Goal: Information Seeking & Learning: Find specific fact

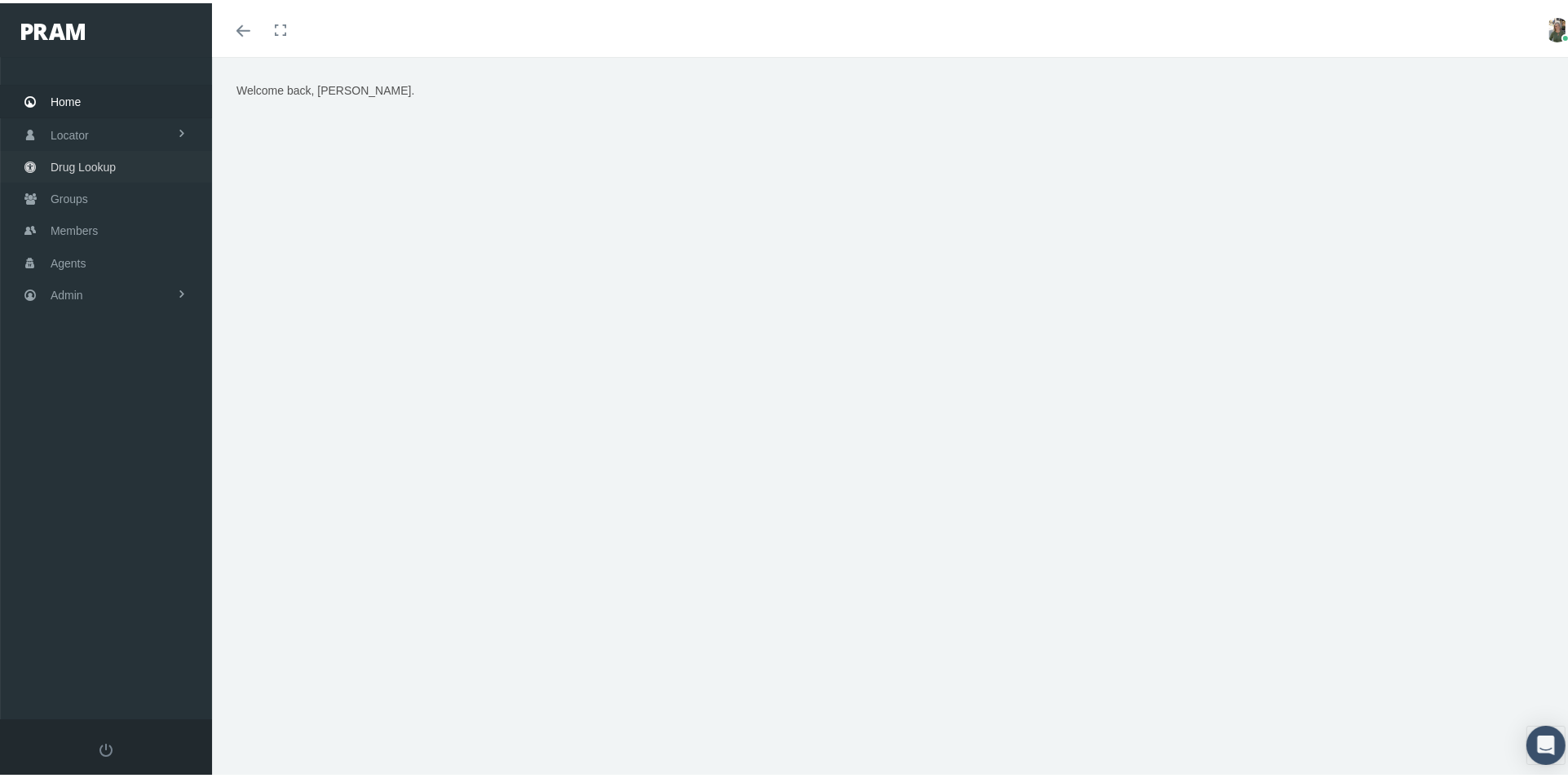
click at [67, 166] on span "Drug Lookup" at bounding box center [82, 164] width 65 height 31
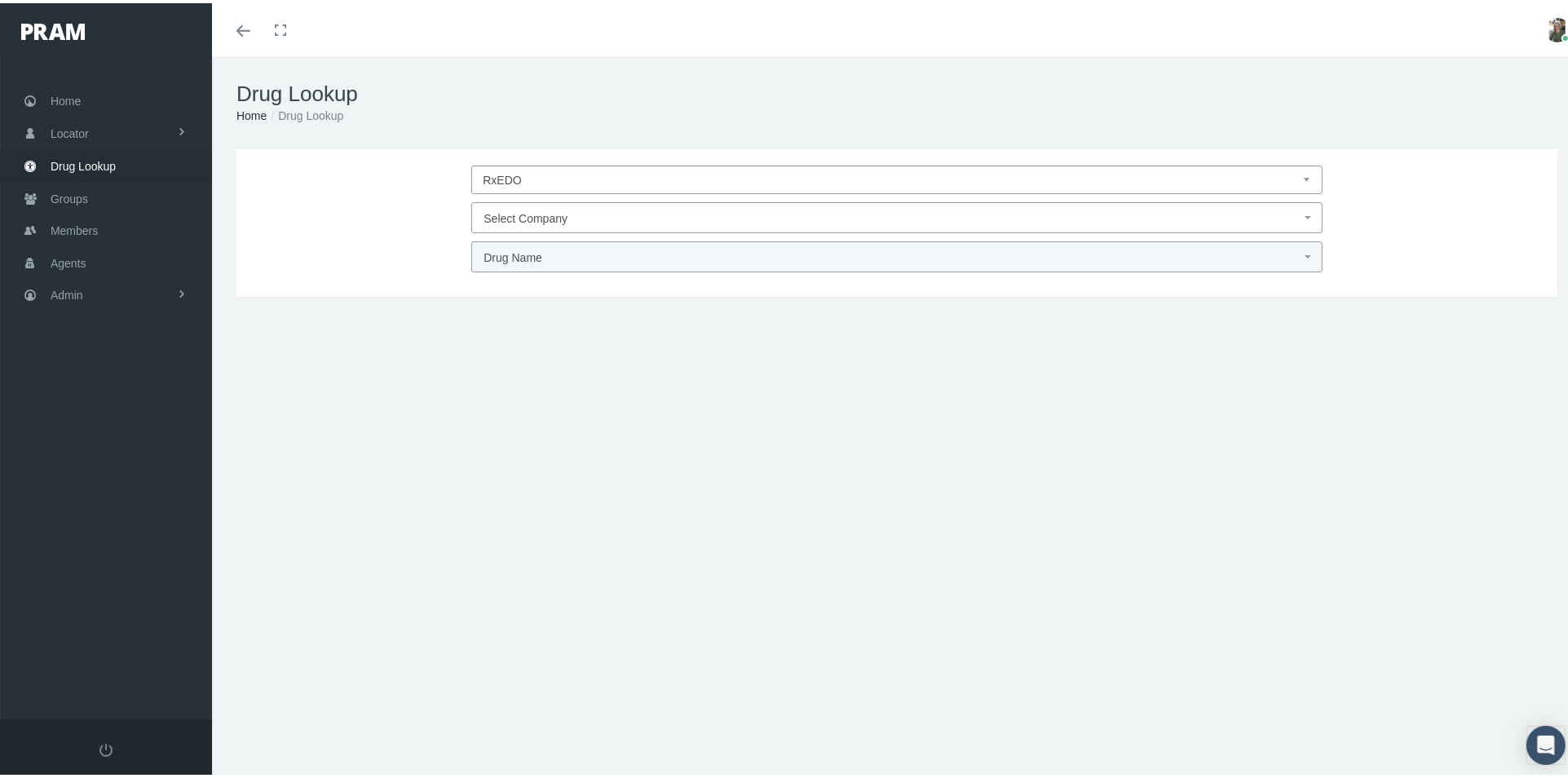
click at [518, 212] on span "Select Company" at bounding box center [525, 215] width 84 height 13
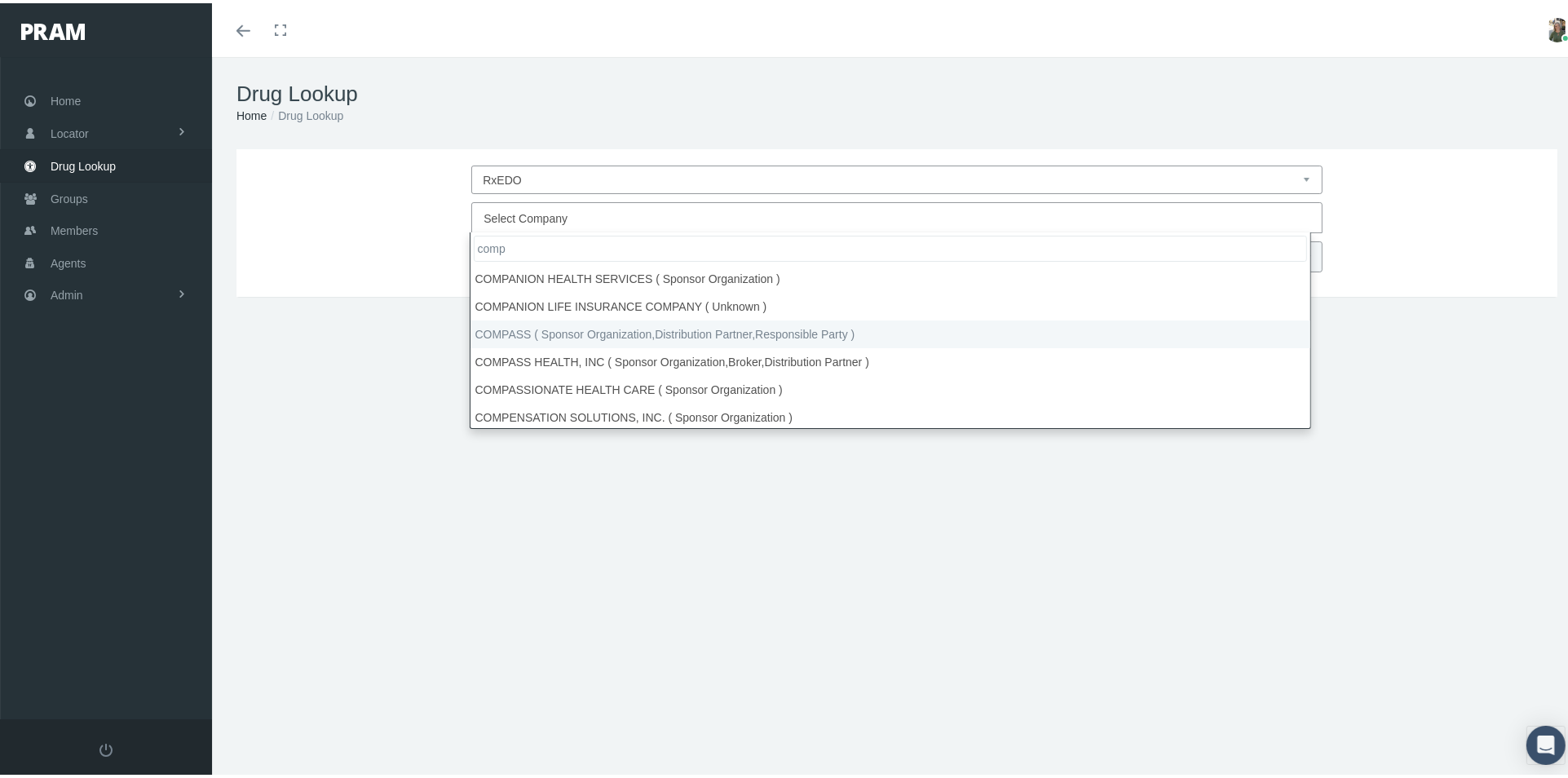
type input "comp"
select select "4759"
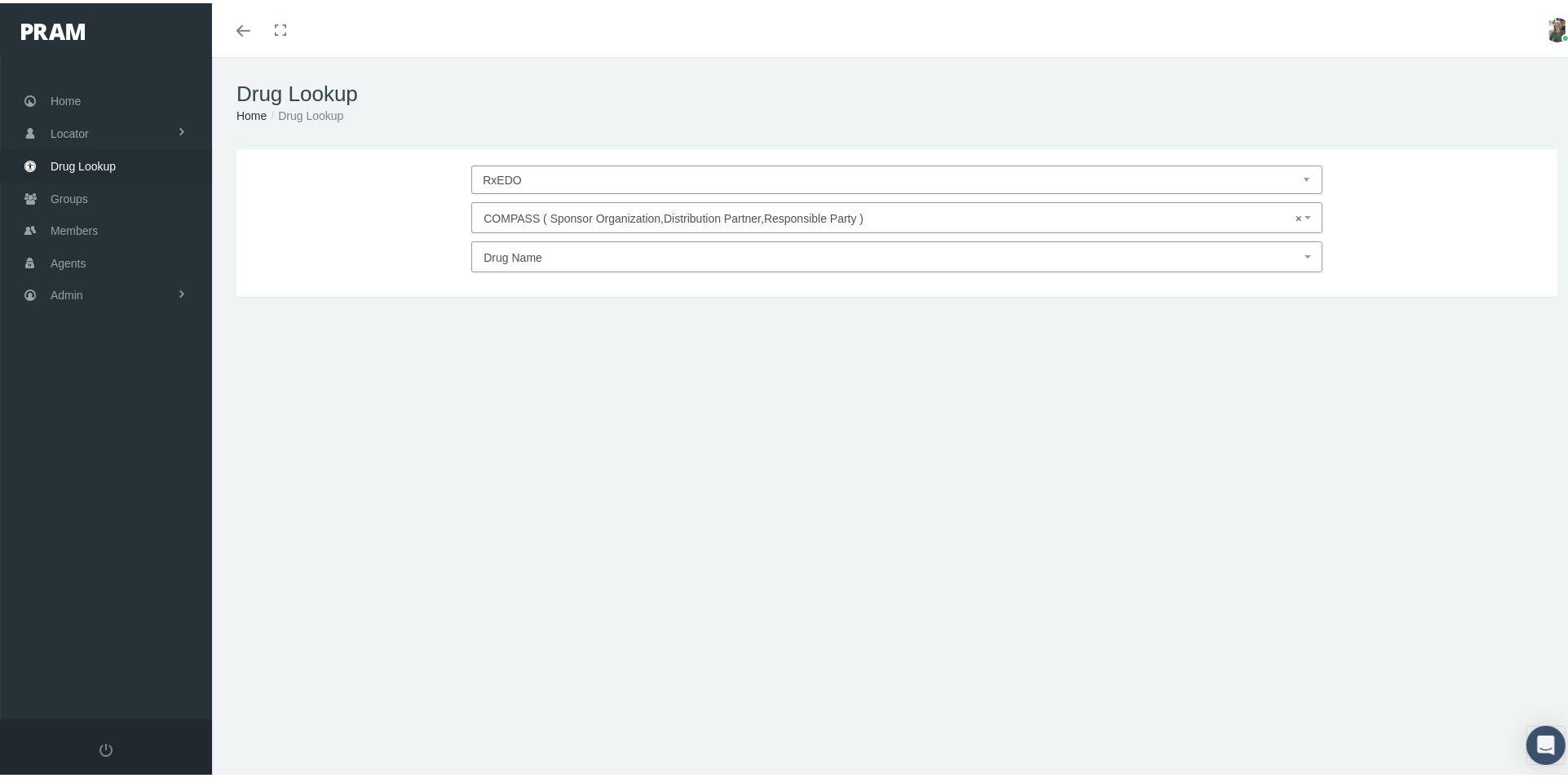
click at [577, 261] on span "Drug Name" at bounding box center [892, 254] width 817 height 21
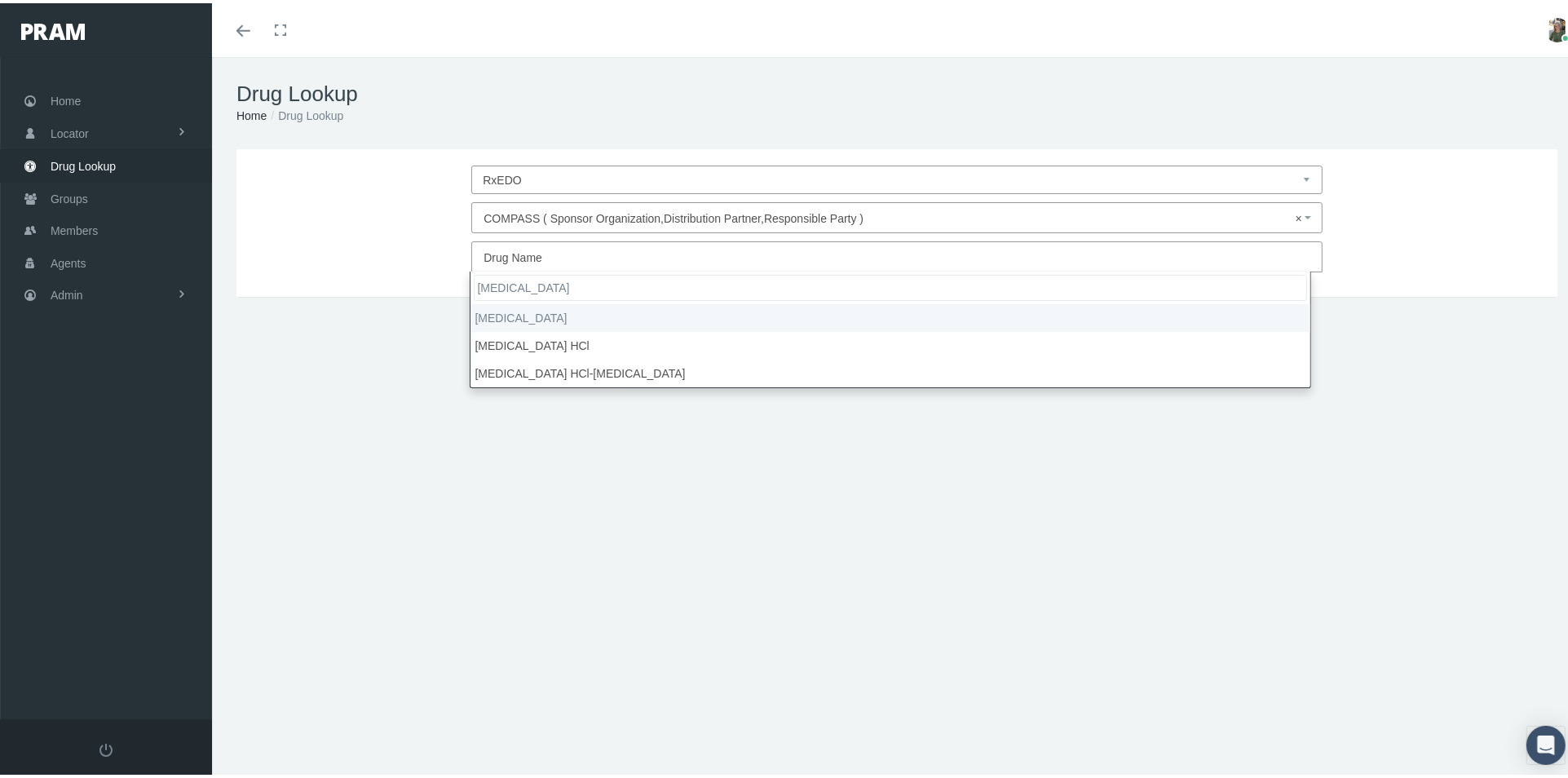
type input "buprenorphine"
select select "Buprenorphine"
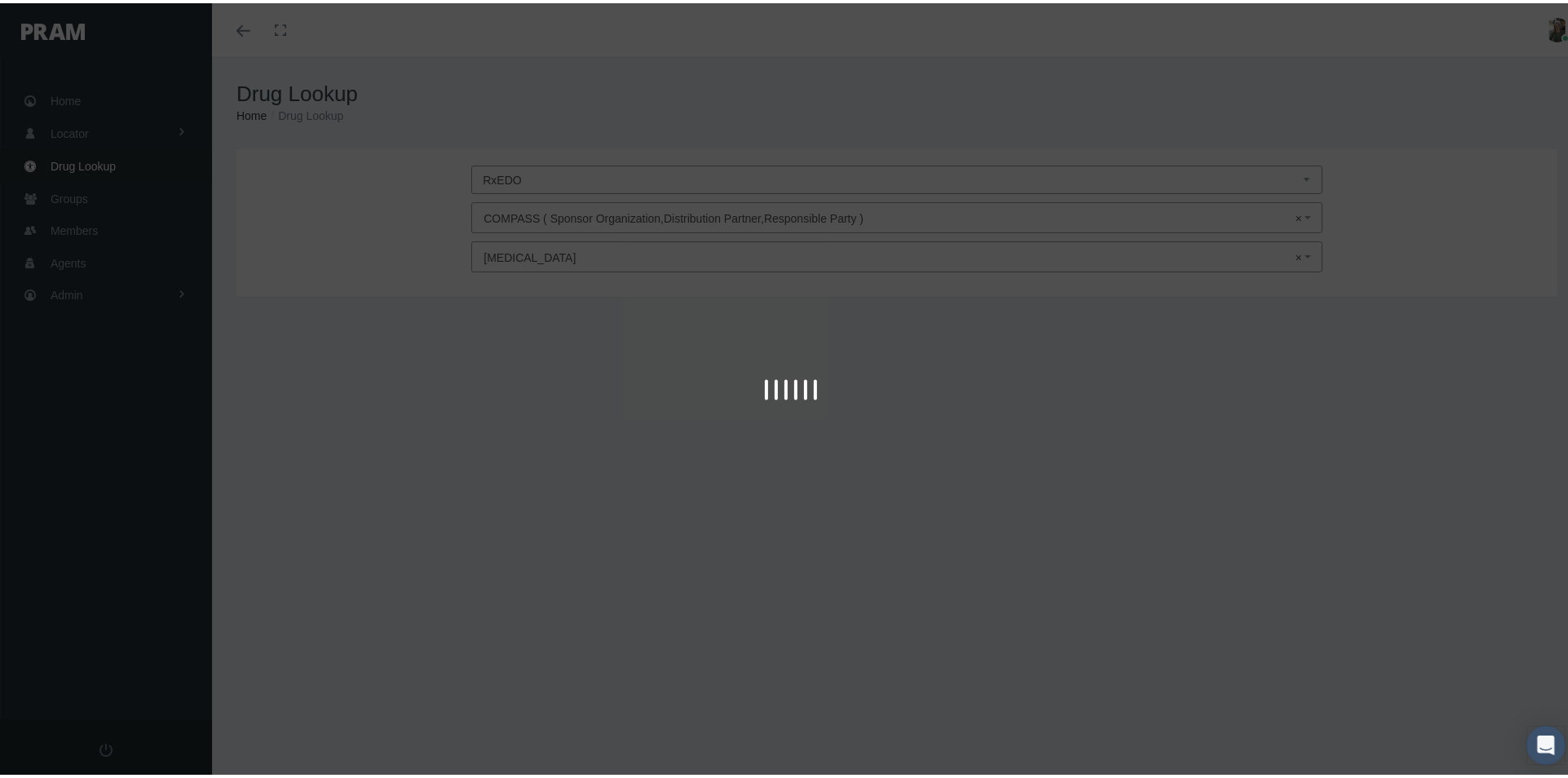
type input "30"
select select "Patch Weekly"
select select "10 MCG/HR"
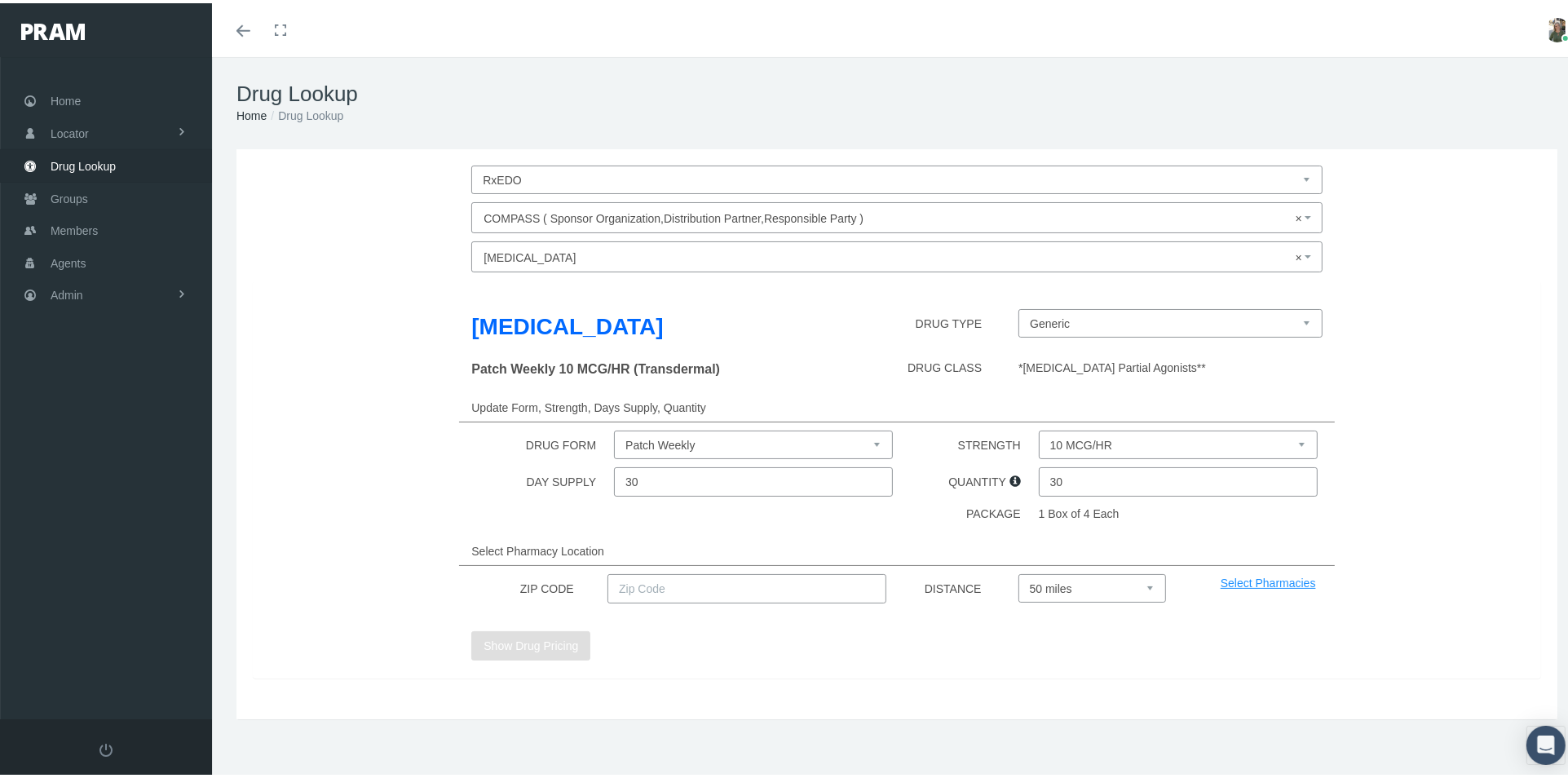
click at [724, 582] on input "text" at bounding box center [747, 586] width 279 height 29
type input "92886"
click at [1099, 448] on select "10 MCG/HR 15 MCG/HR 20 MCG/HR 5 MCG/HR 7.5 MCG/HR" at bounding box center [1179, 442] width 279 height 28
click at [518, 639] on button "Show Drug Pricing" at bounding box center [532, 642] width 119 height 29
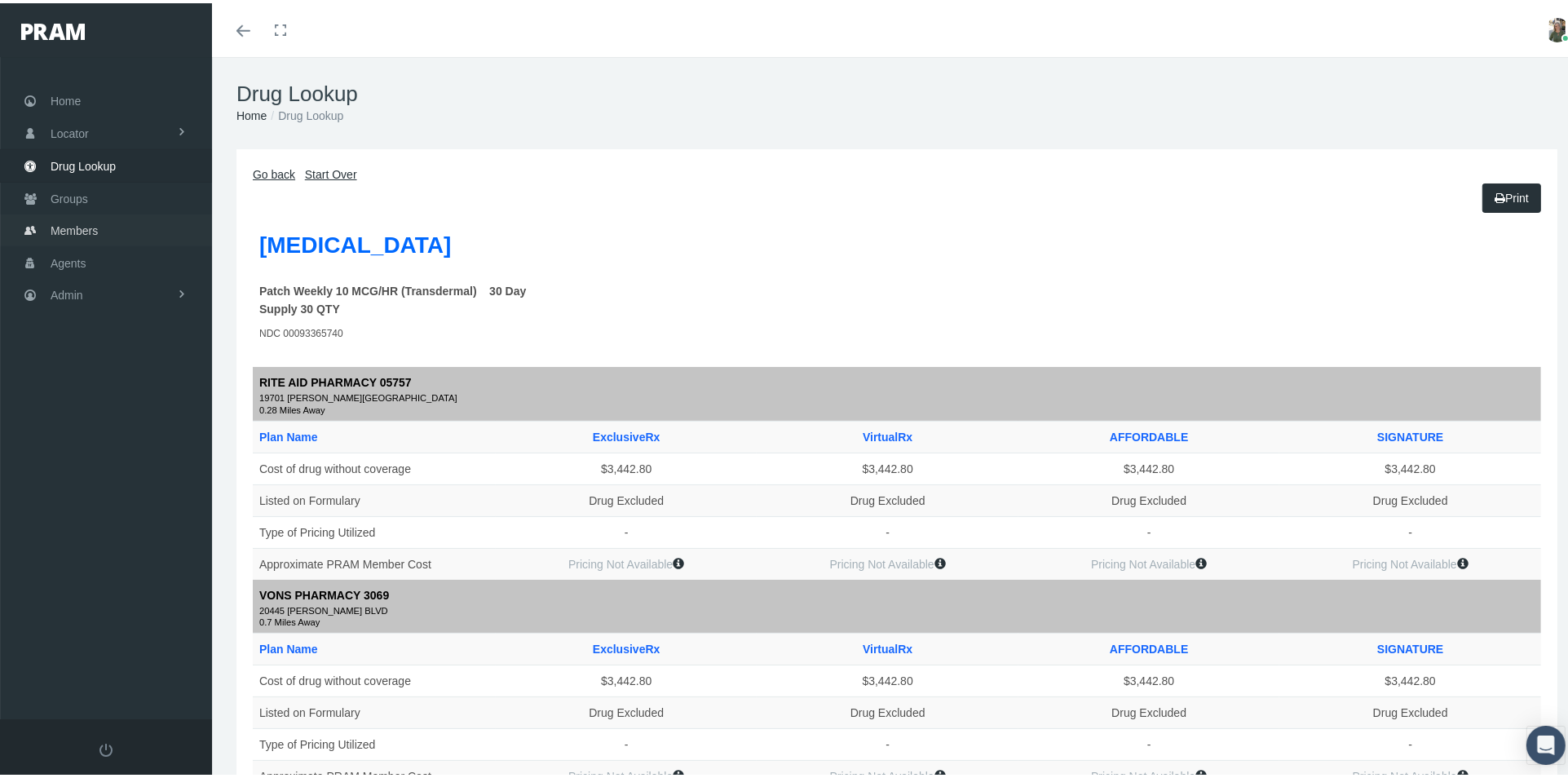
click at [101, 223] on link "Members" at bounding box center [106, 227] width 212 height 32
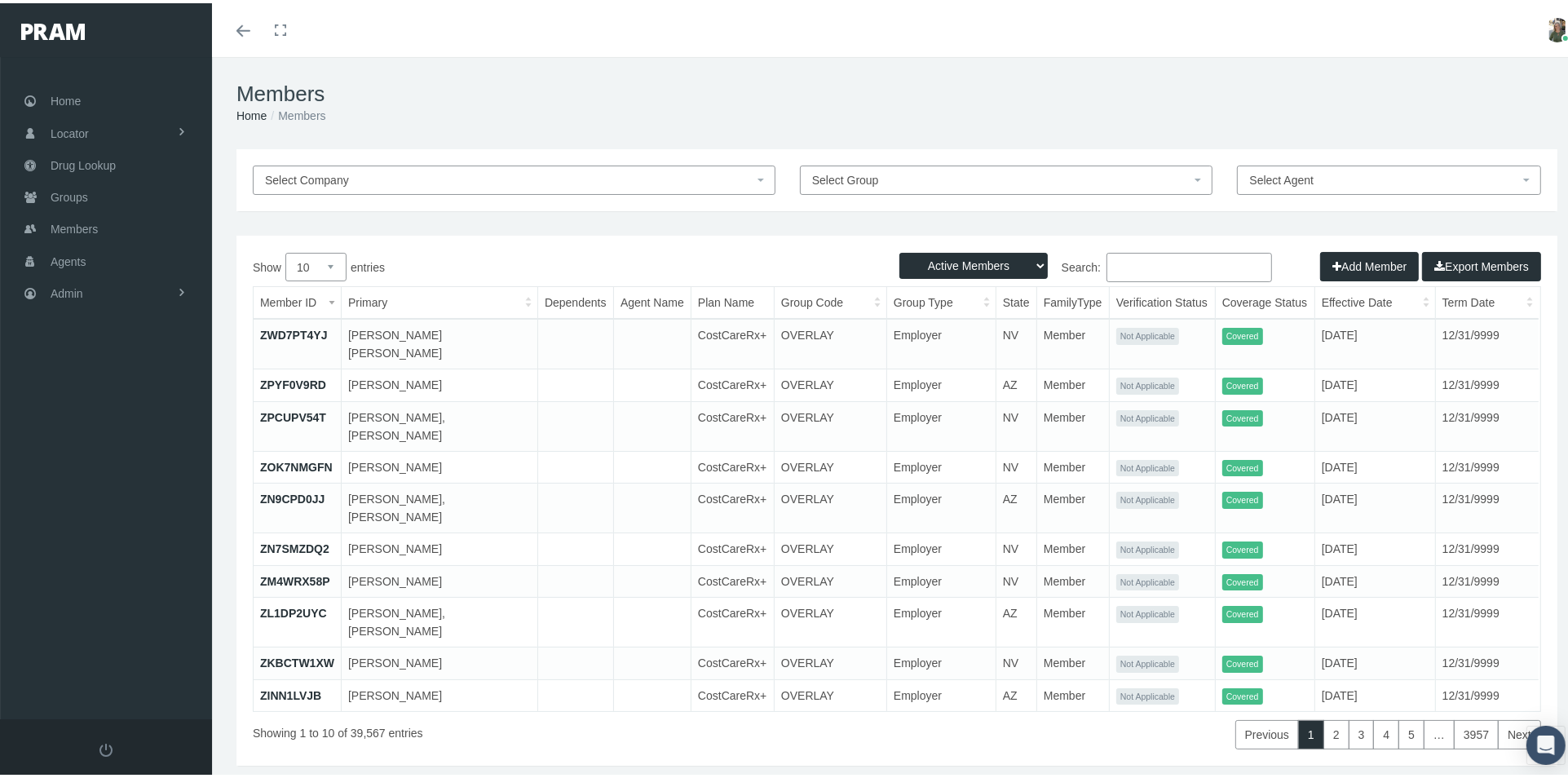
click at [1153, 273] on input "Search:" at bounding box center [1189, 263] width 166 height 29
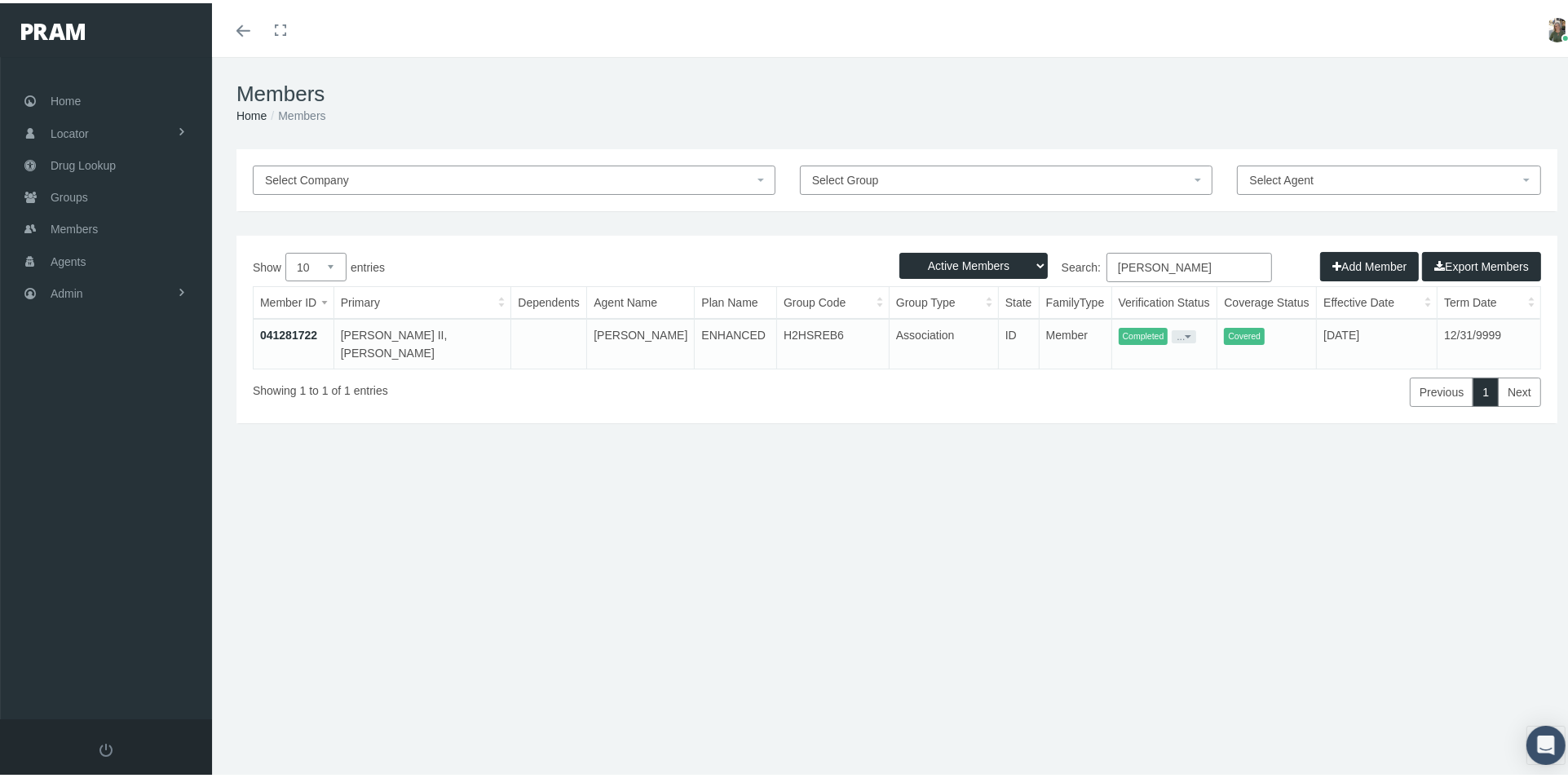
type input "[PERSON_NAME]"
click at [289, 335] on link "041281722" at bounding box center [289, 332] width 57 height 13
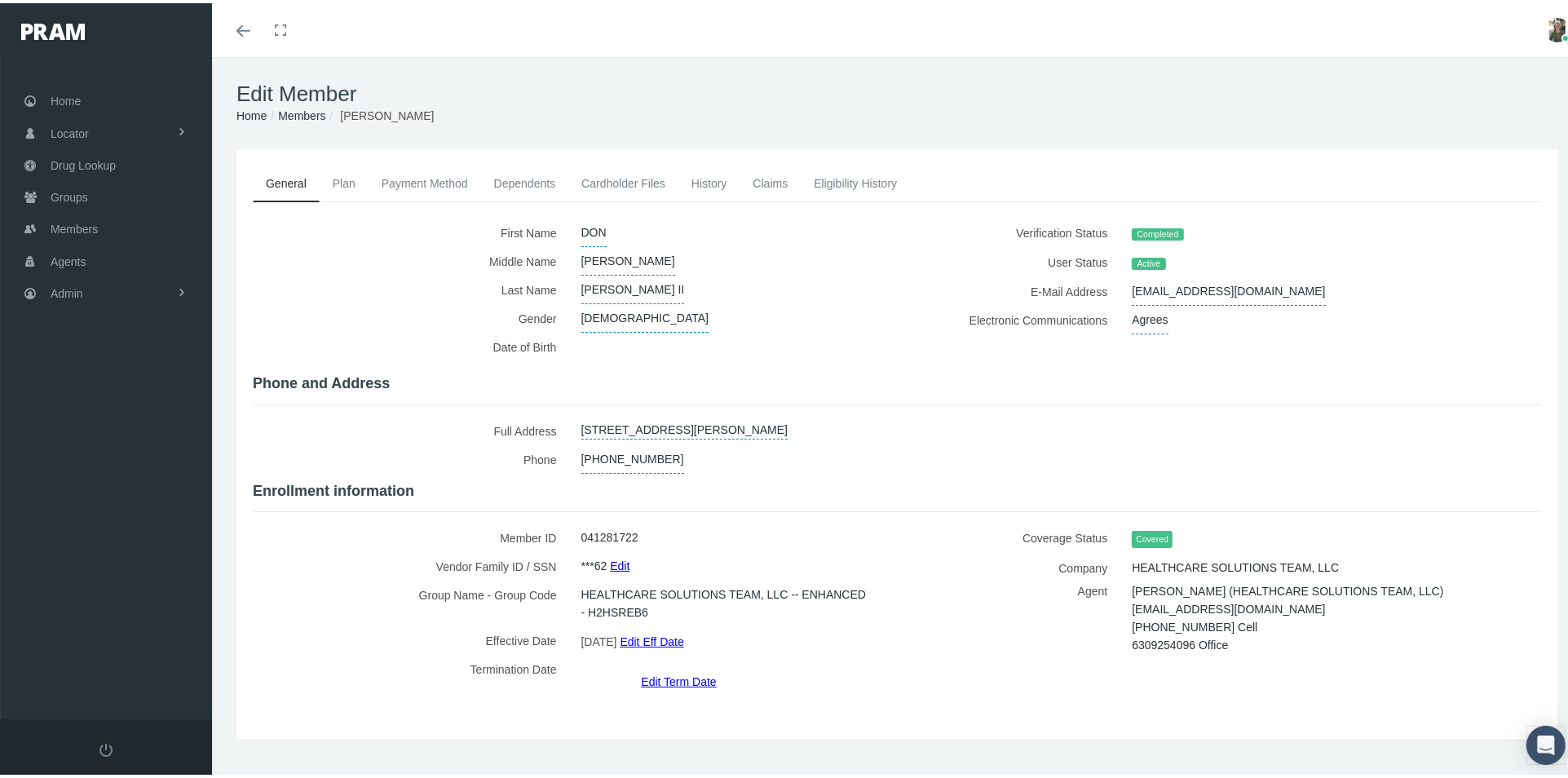
click at [773, 182] on link "Claims" at bounding box center [770, 180] width 62 height 36
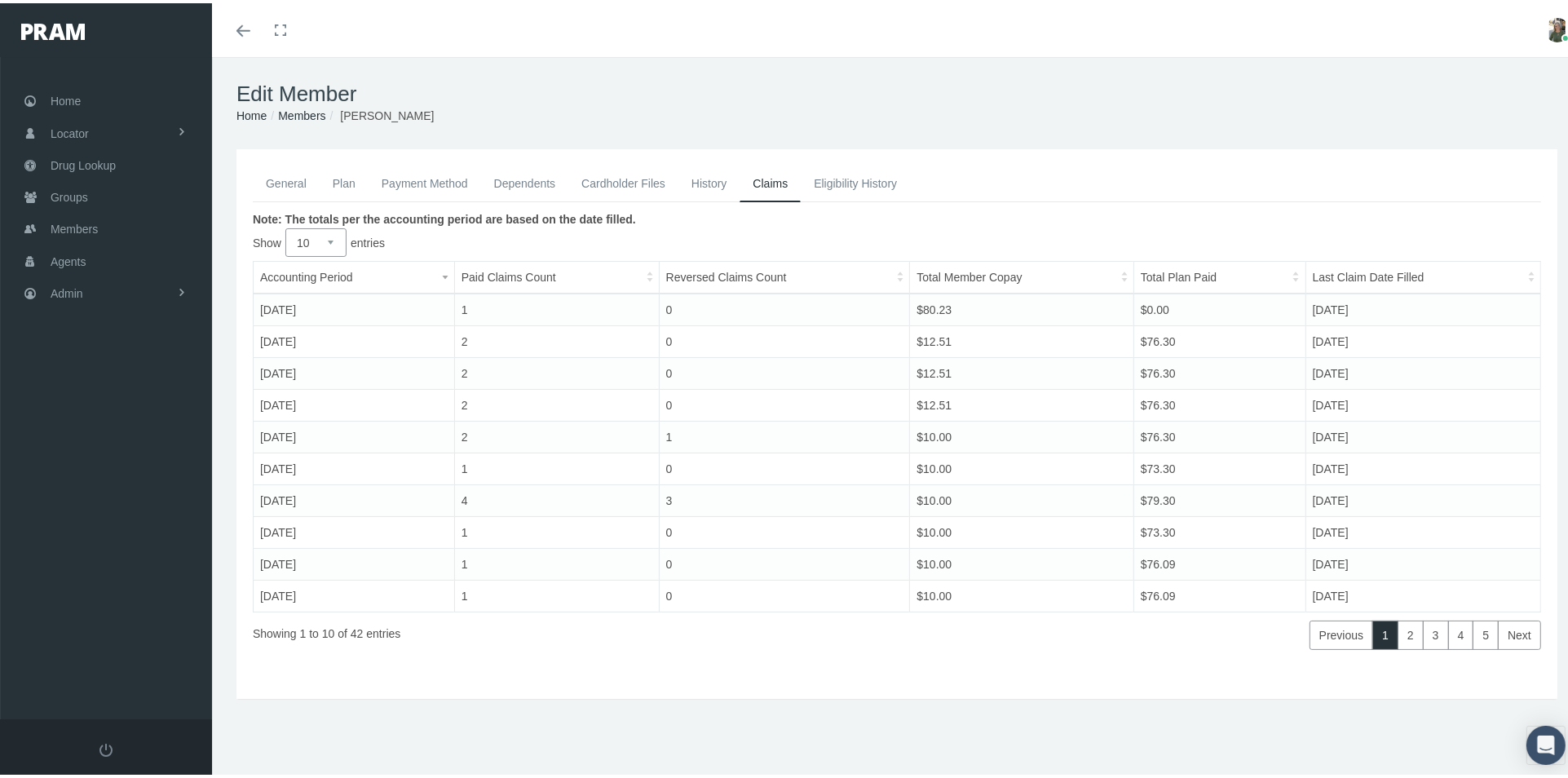
click at [424, 188] on link "Payment Method" at bounding box center [424, 180] width 113 height 36
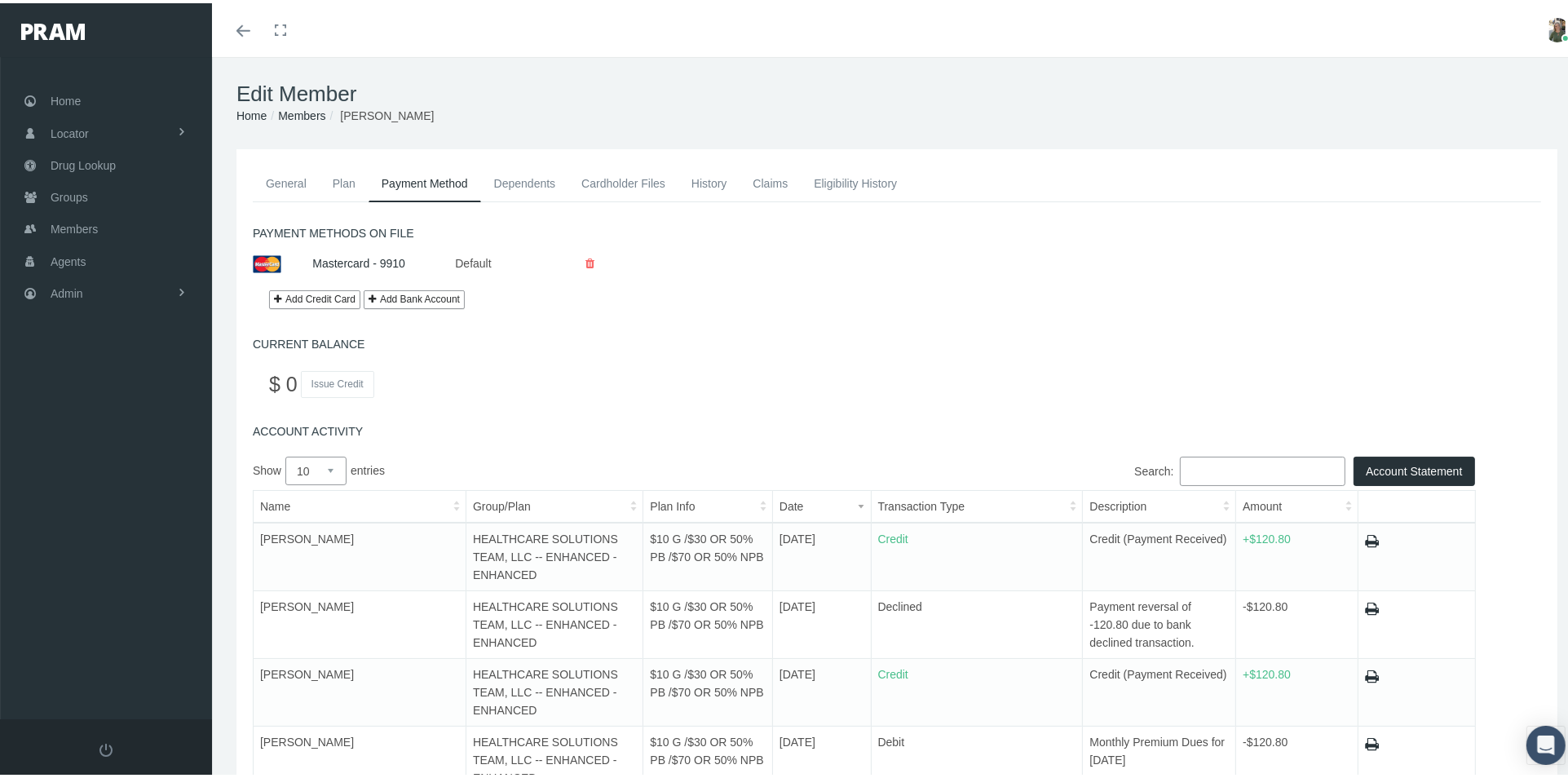
click at [294, 184] on link "General" at bounding box center [286, 180] width 67 height 36
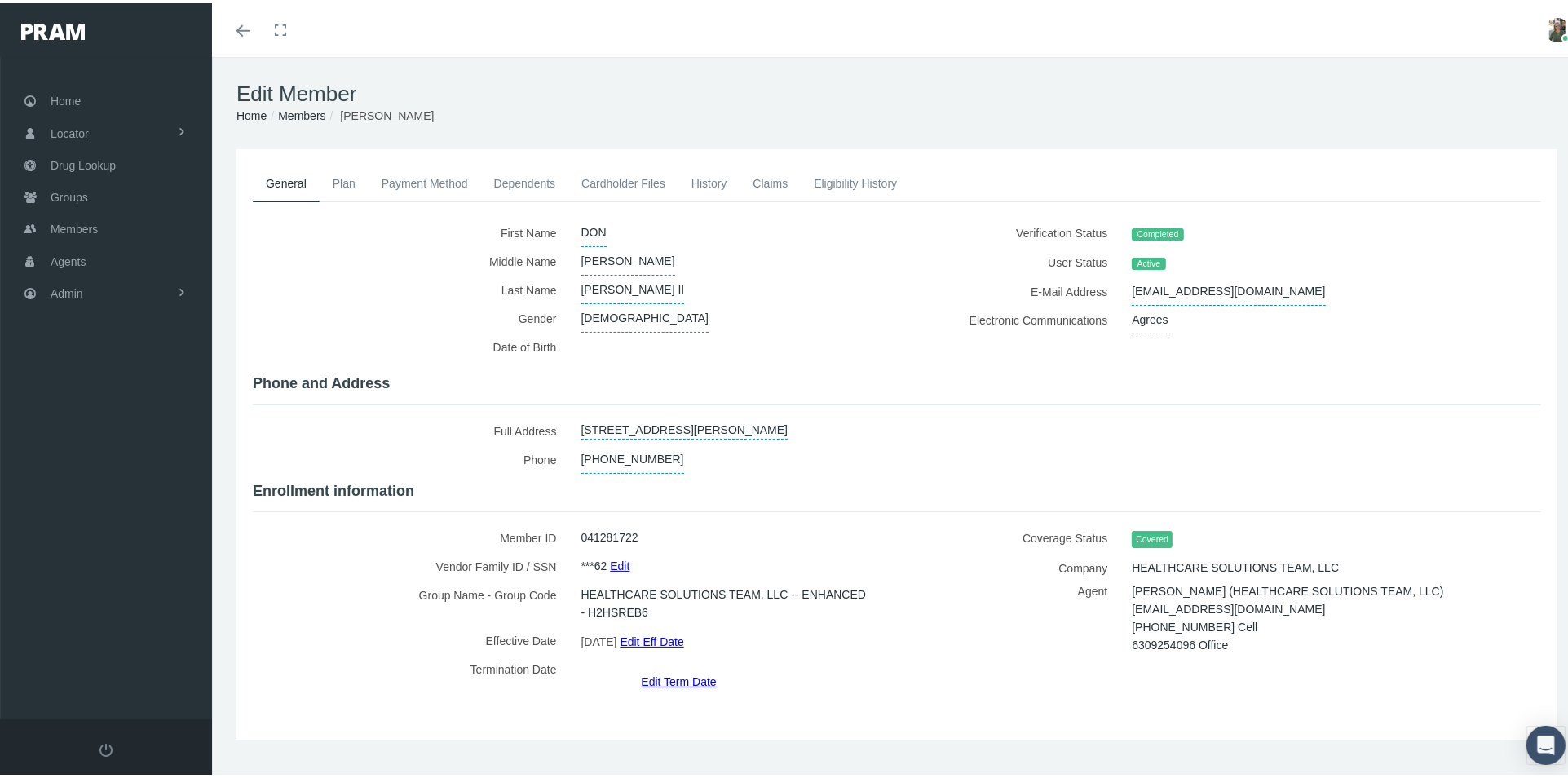
click at [340, 178] on link "Plan" at bounding box center [344, 180] width 49 height 36
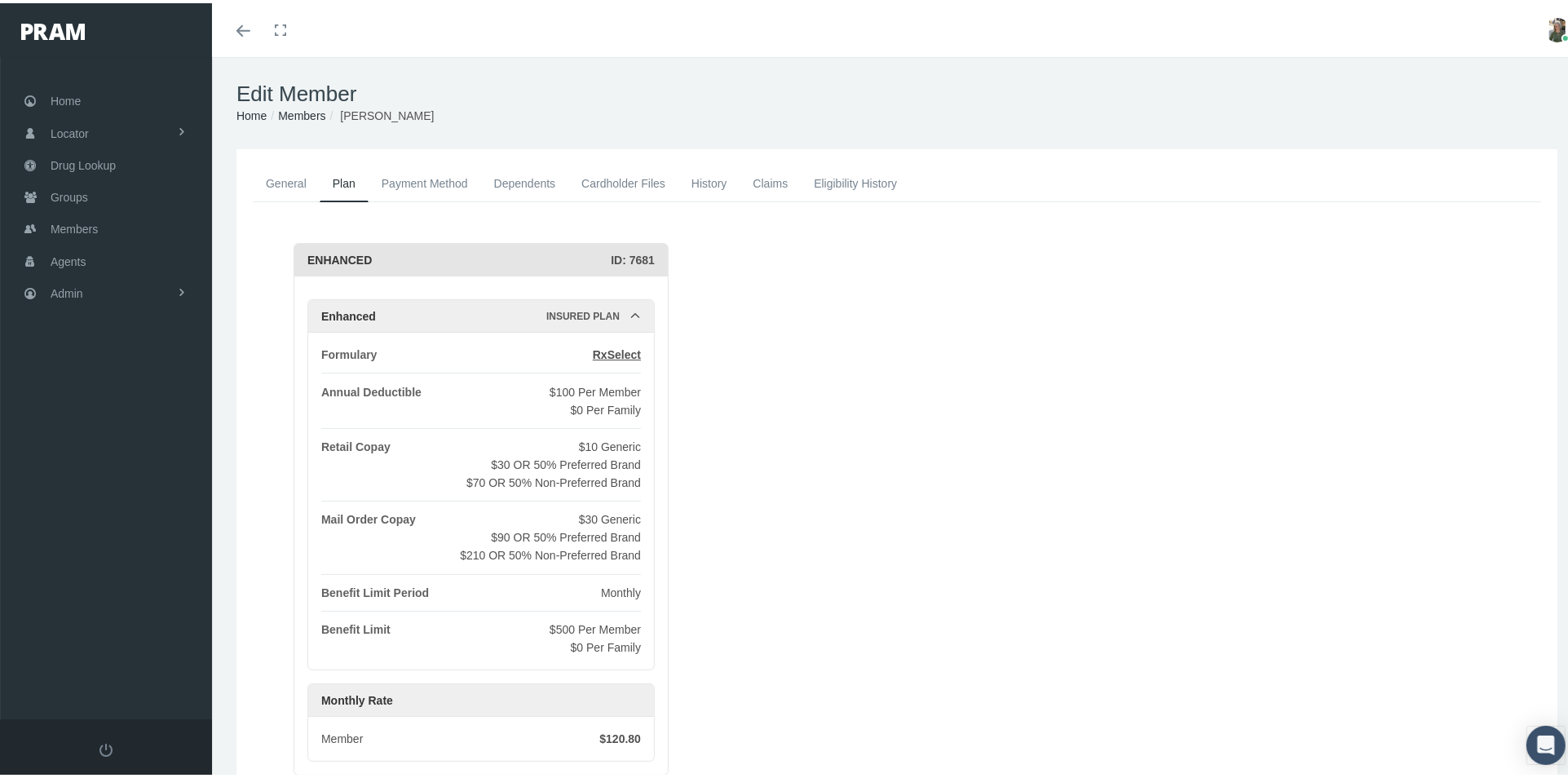
click at [424, 176] on link "Payment Method" at bounding box center [424, 180] width 113 height 36
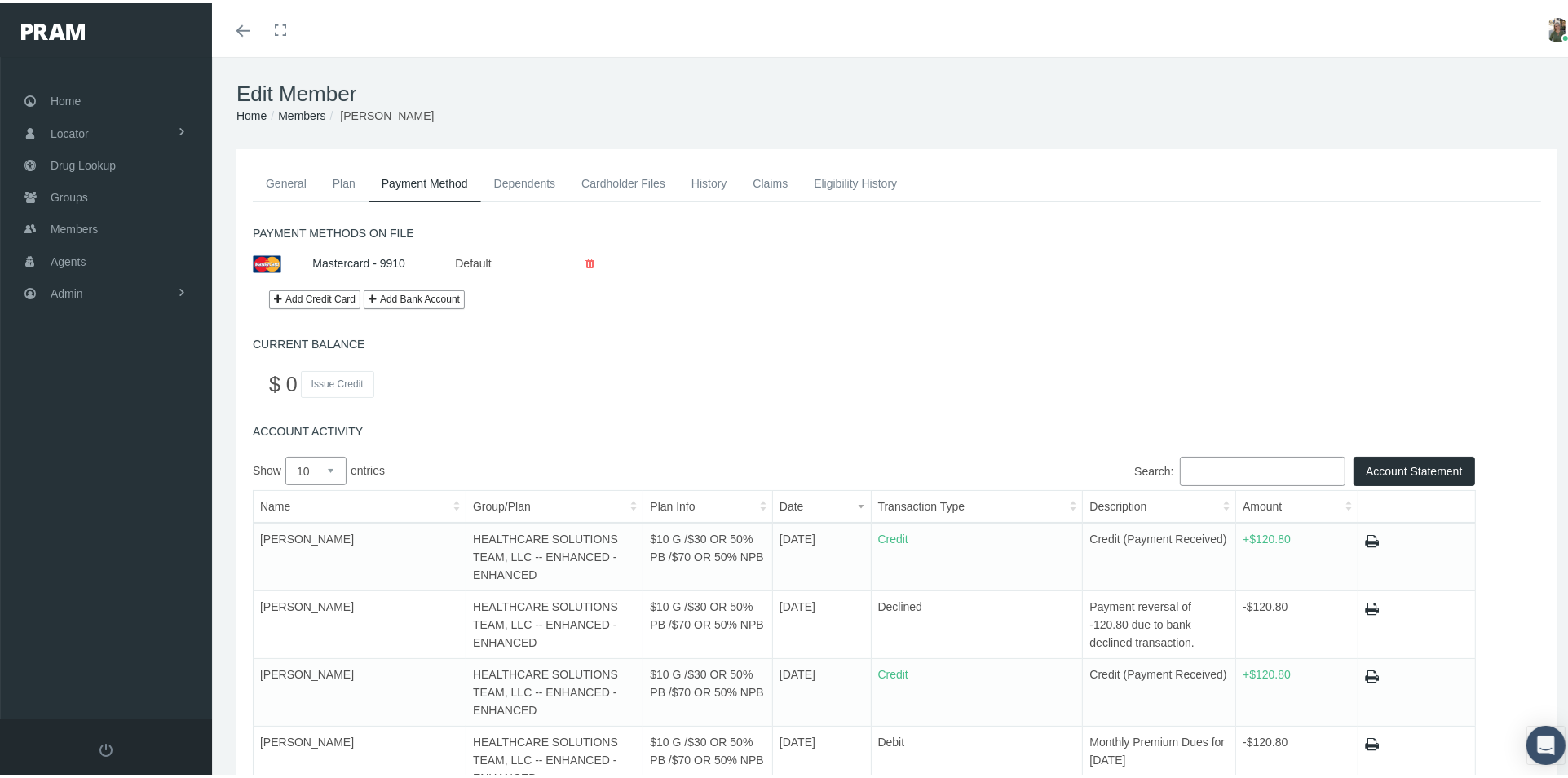
click at [349, 179] on link "Plan" at bounding box center [344, 180] width 49 height 36
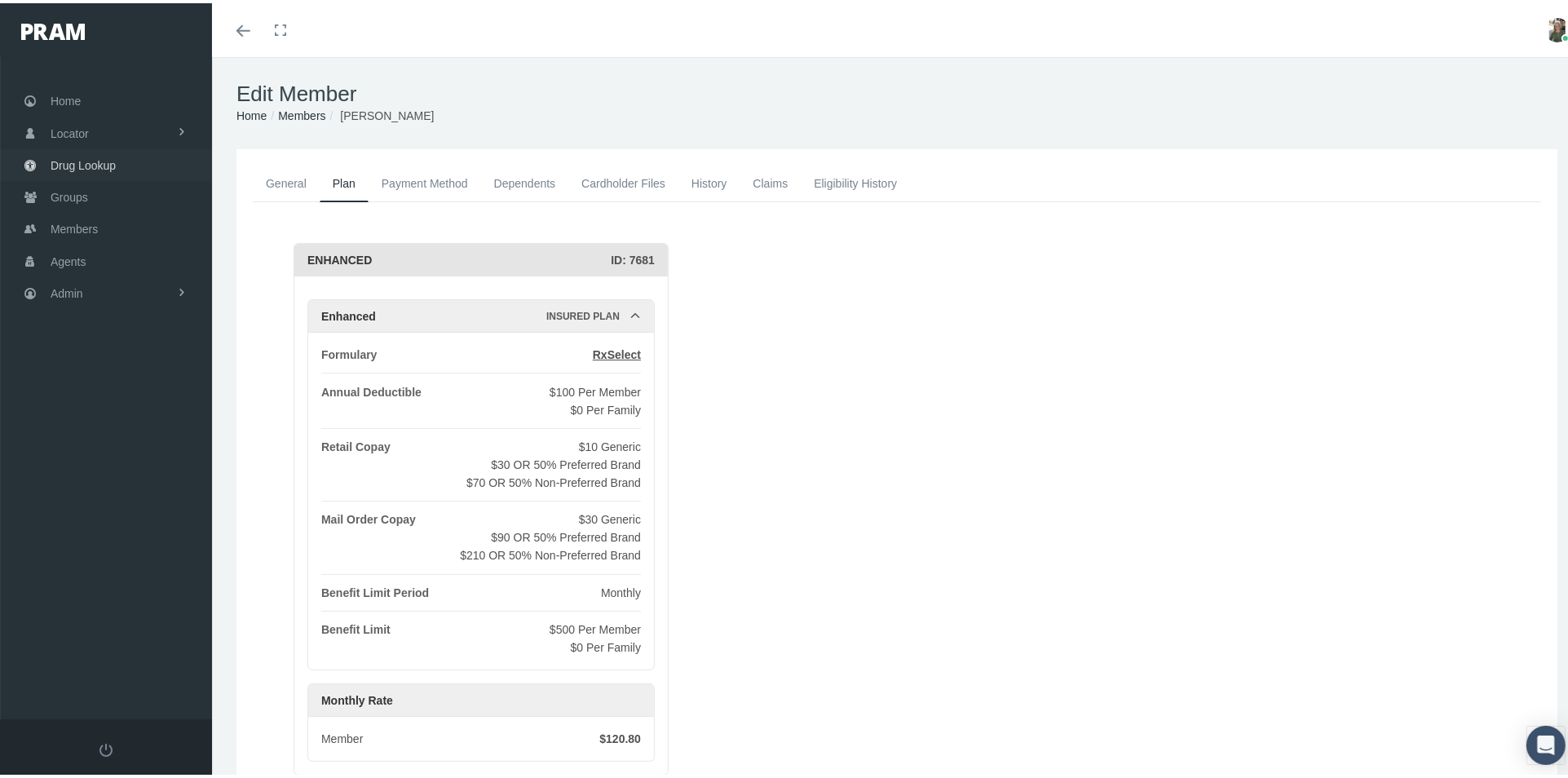
click at [91, 154] on span "Drug Lookup" at bounding box center [82, 162] width 65 height 31
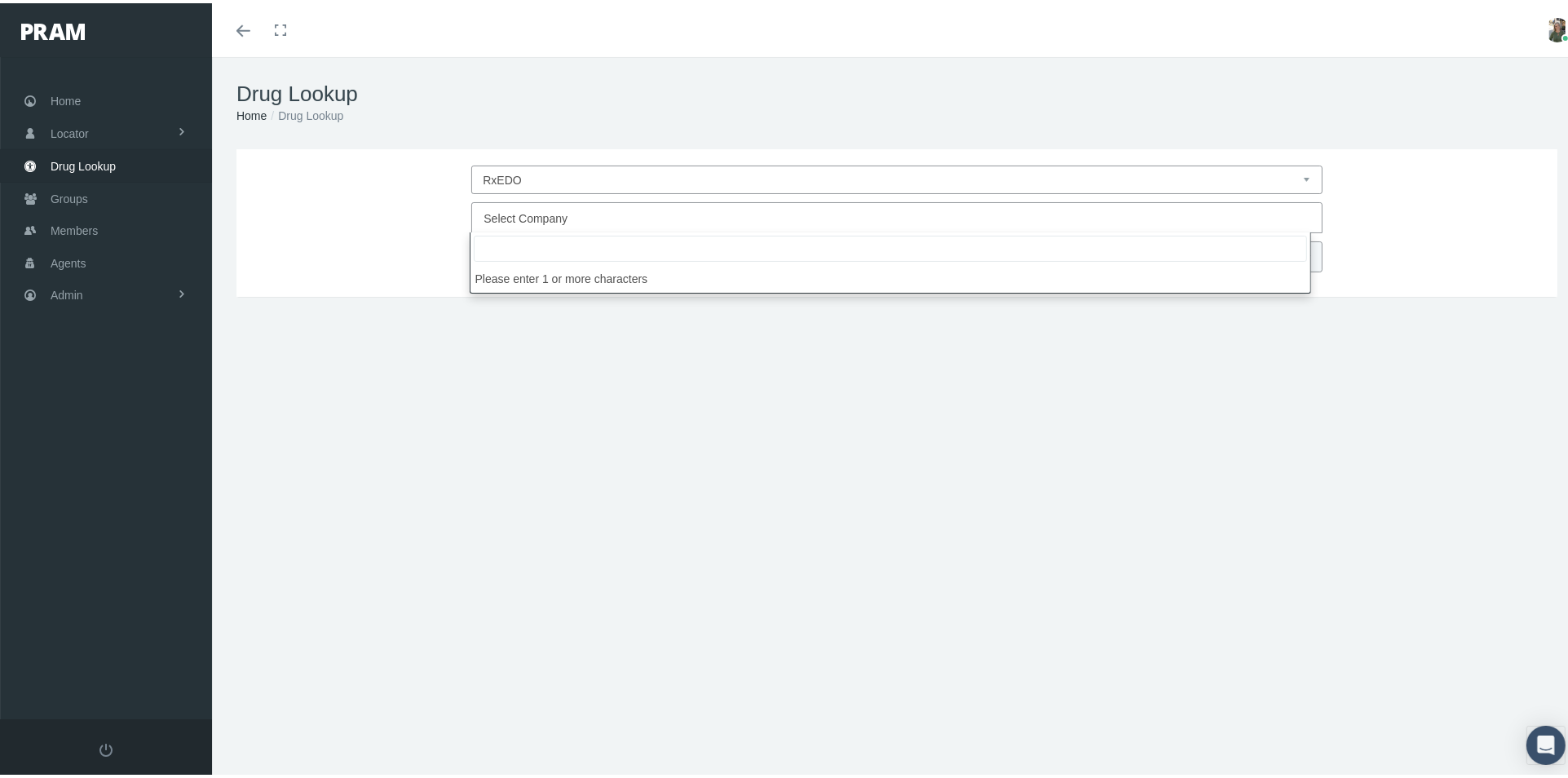
click at [640, 220] on span "Select Company" at bounding box center [892, 215] width 817 height 21
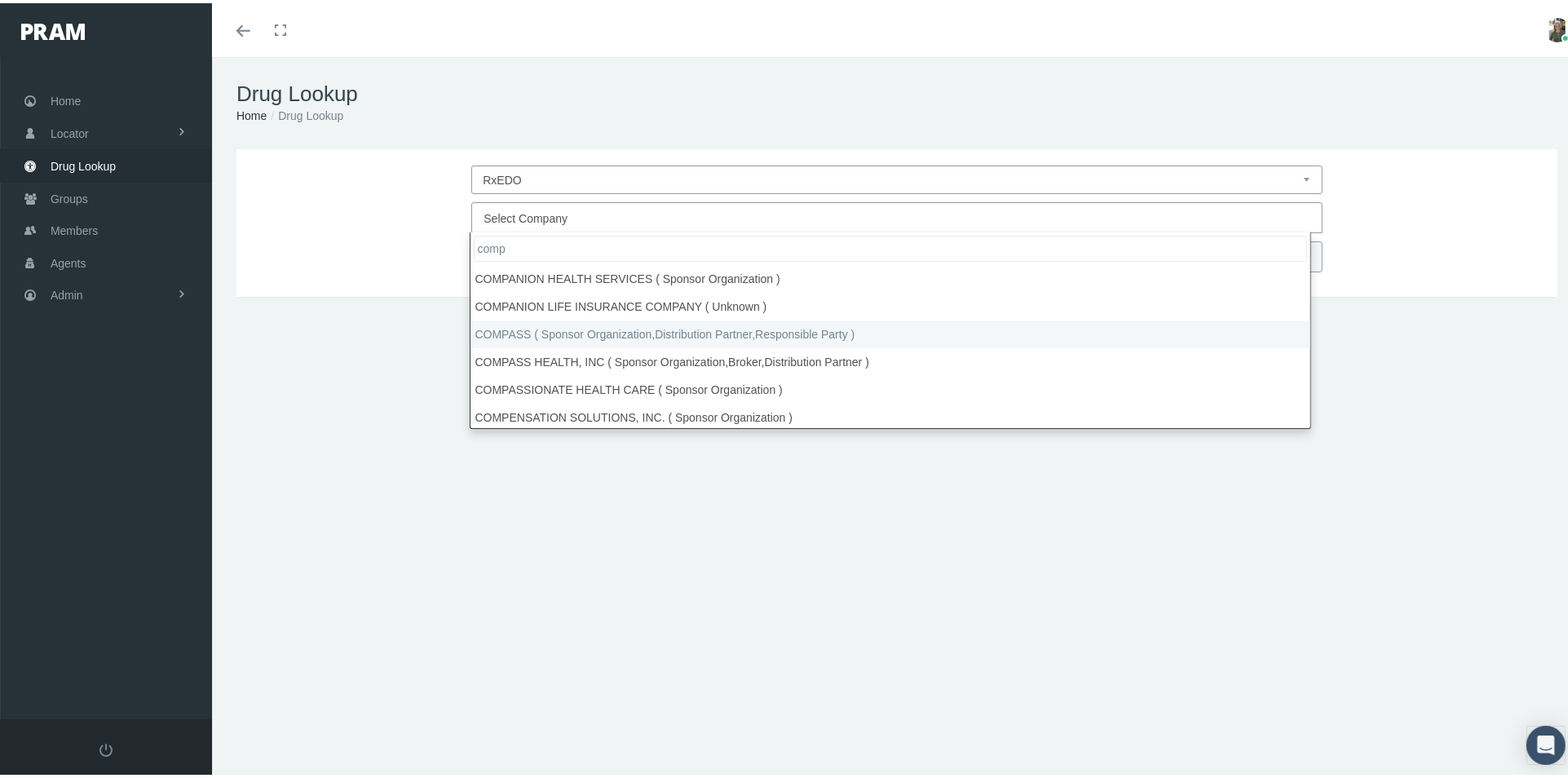
type input "comp"
select select "4759"
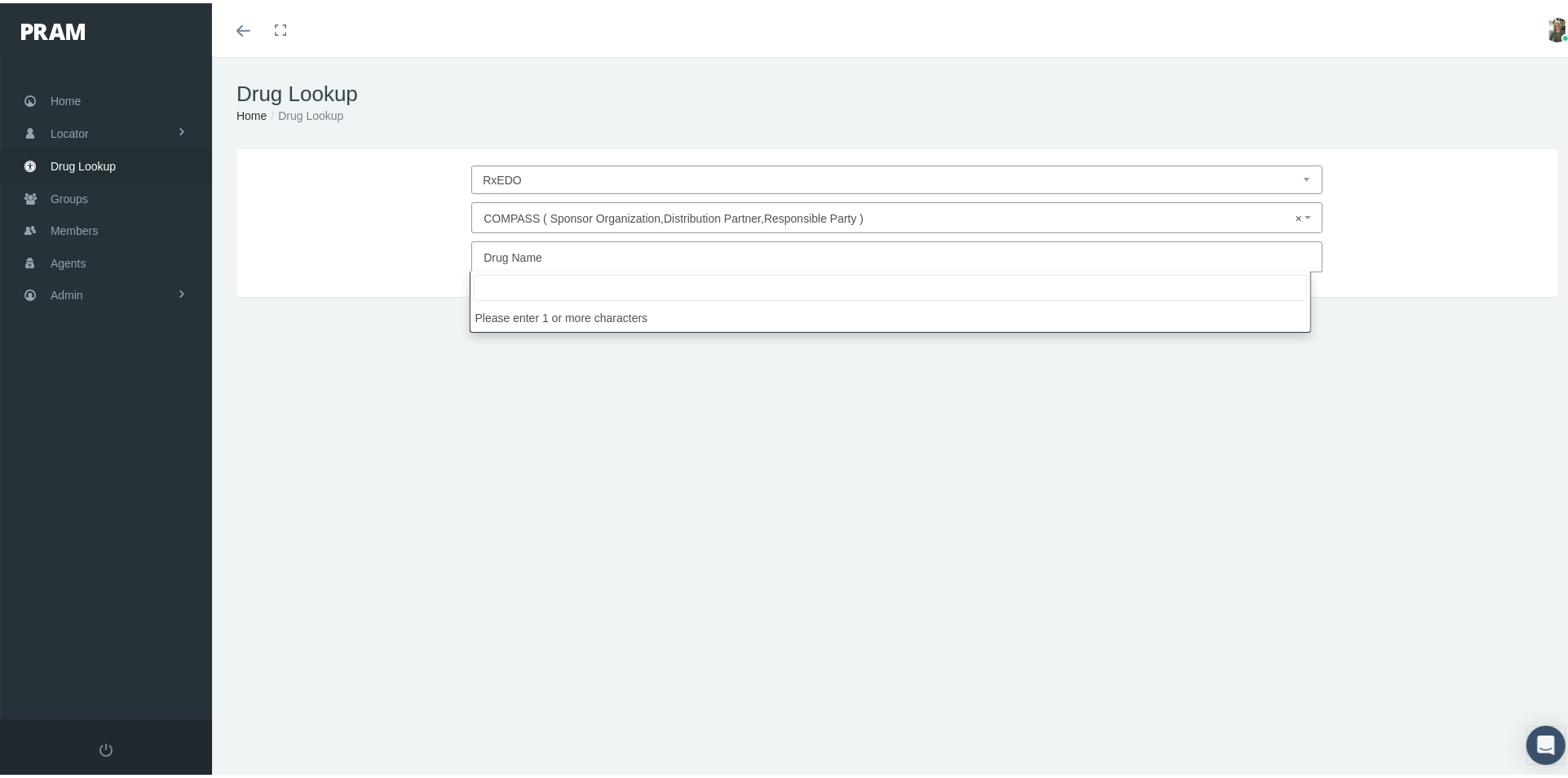
click at [683, 251] on span "Drug Name" at bounding box center [892, 254] width 817 height 21
drag, startPoint x: 683, startPoint y: 251, endPoint x: 550, endPoint y: 275, distance: 135.1
paste input "Butrans"
type input "Butrans"
select select "Butrans"
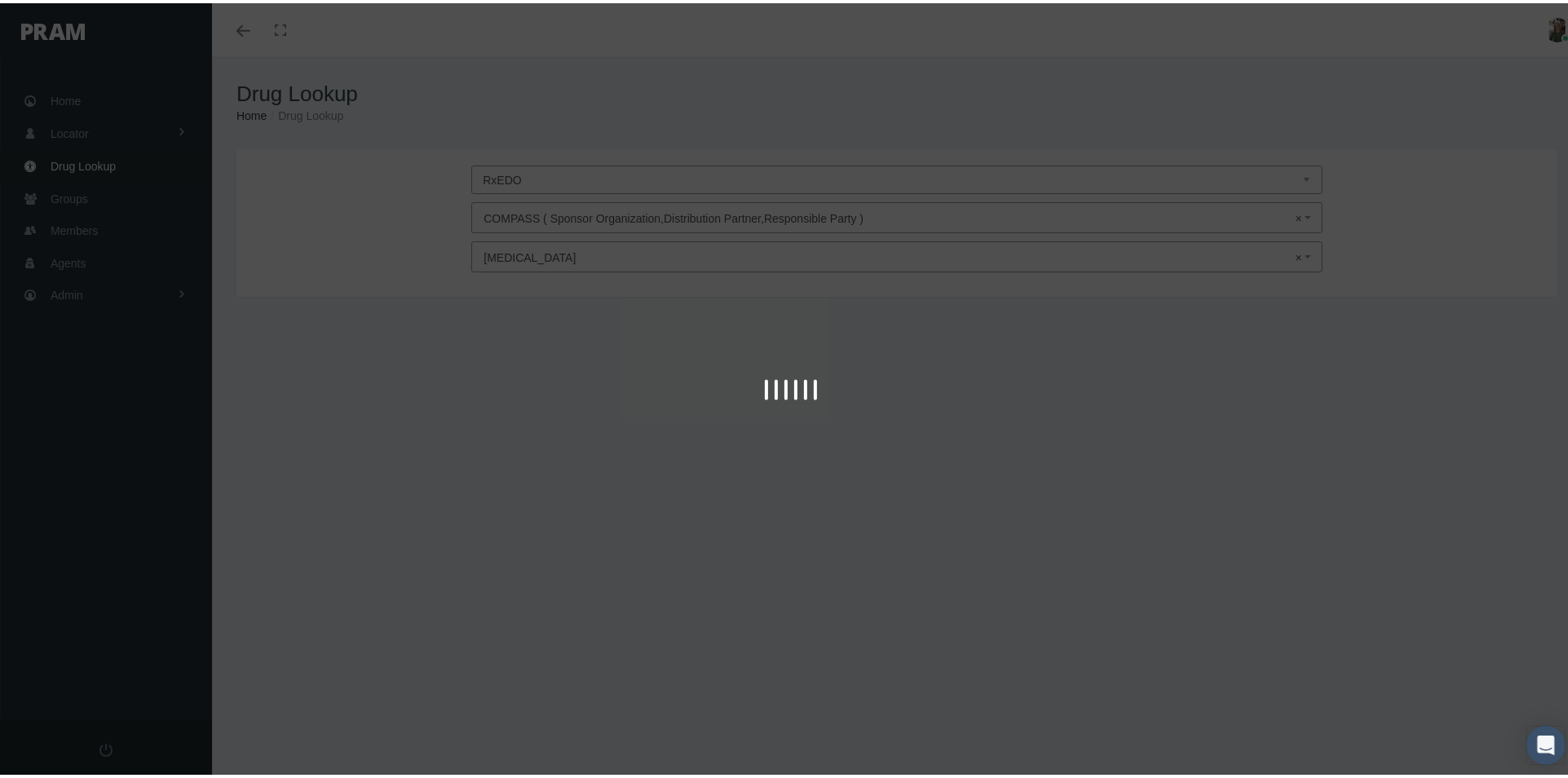
type input "30"
select select "Patch Weekly"
select select "10 MCG/HR"
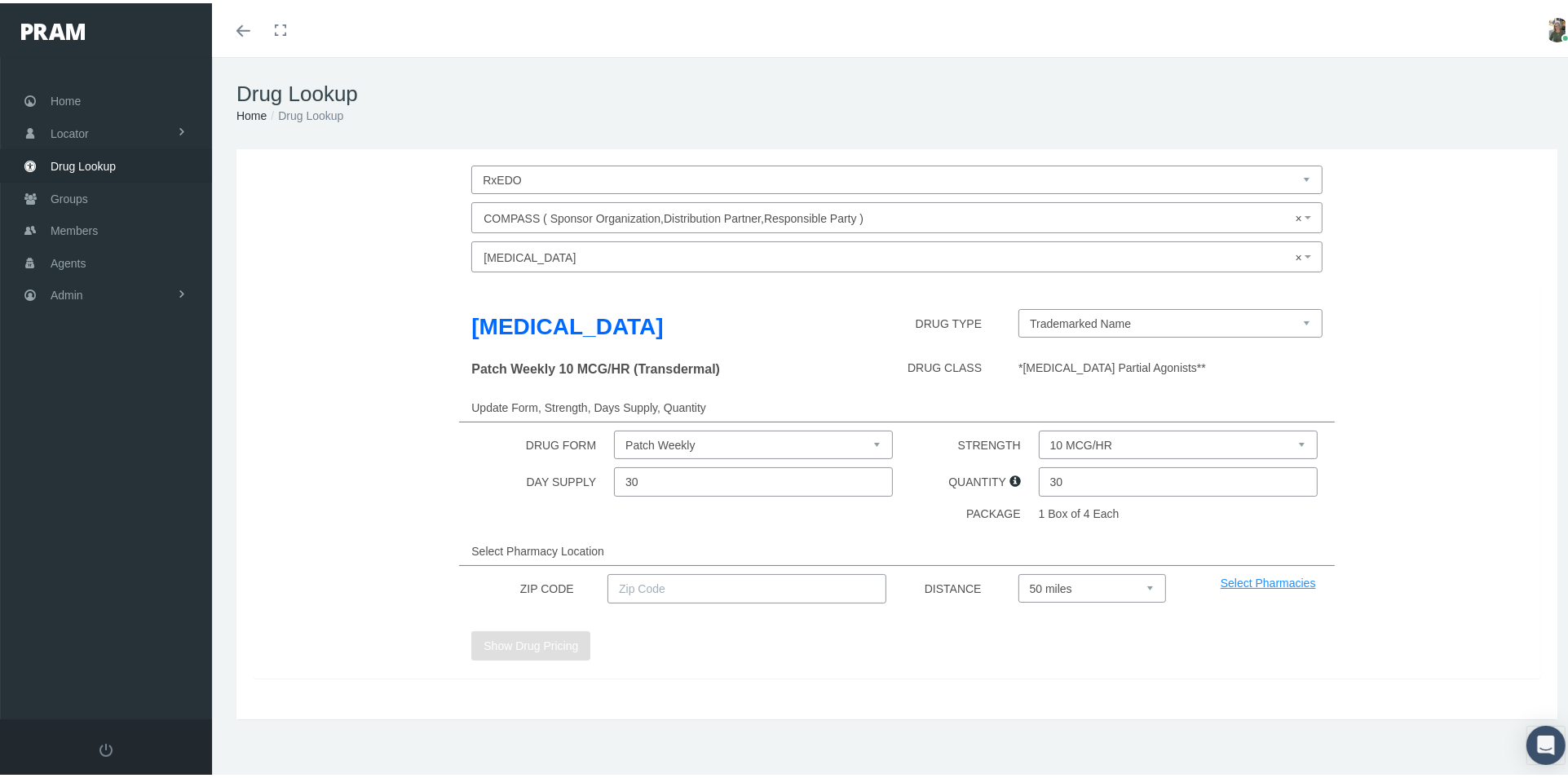
click at [664, 594] on input "text" at bounding box center [747, 586] width 279 height 29
type input "92886"
click at [537, 640] on button "Show Drug Pricing" at bounding box center [532, 642] width 119 height 29
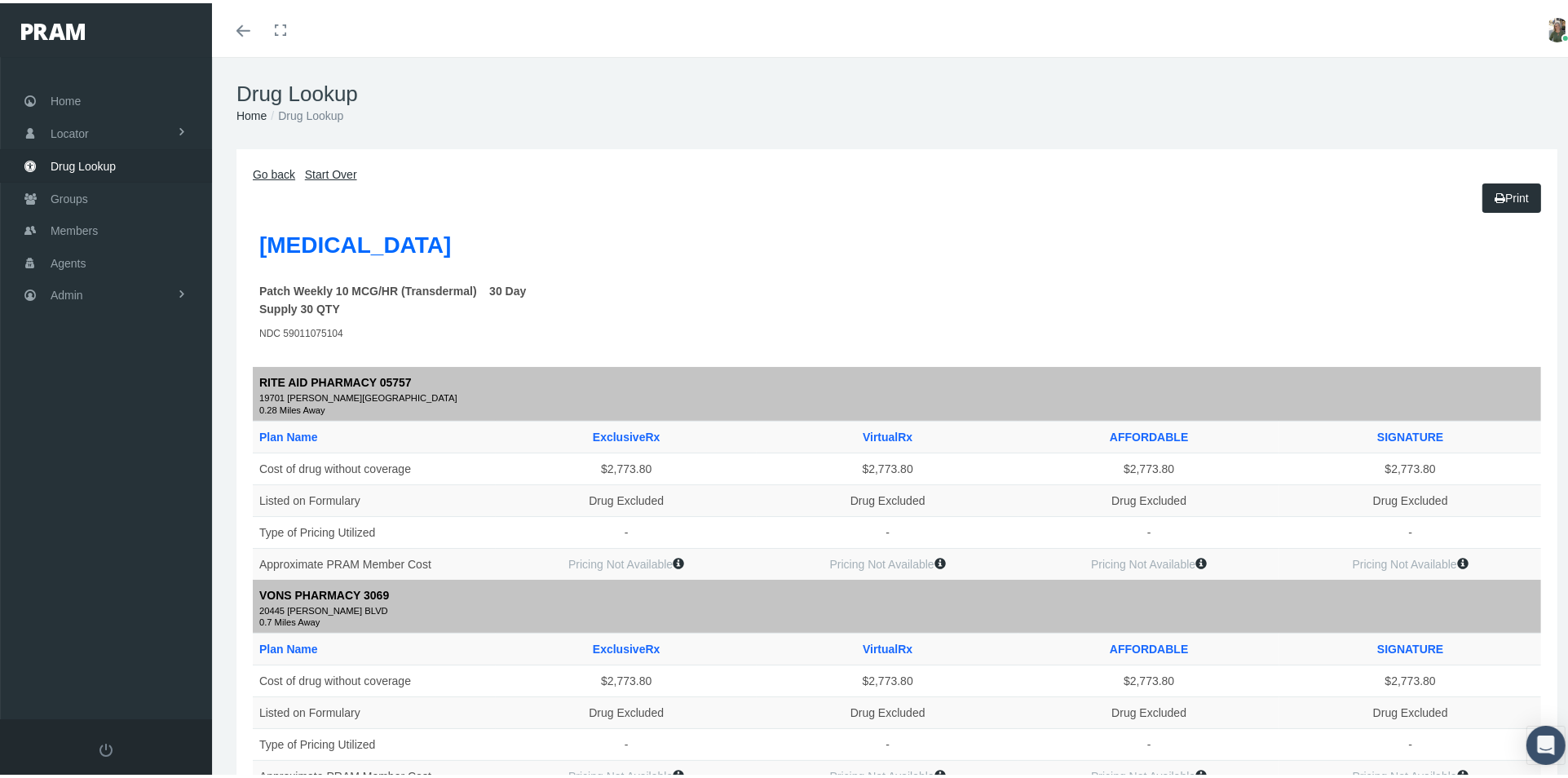
click at [267, 172] on link "Go back" at bounding box center [274, 172] width 43 height 13
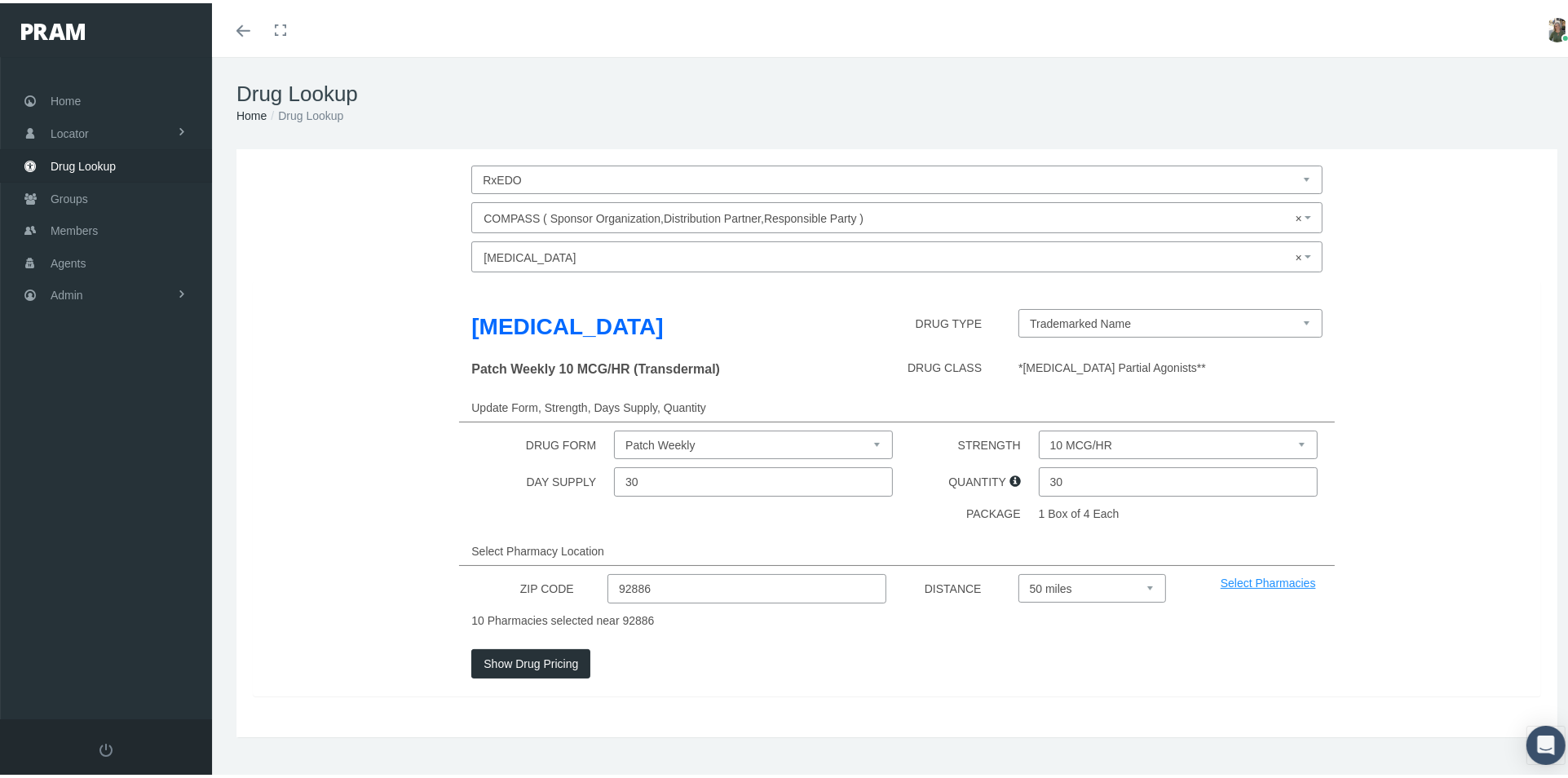
select select
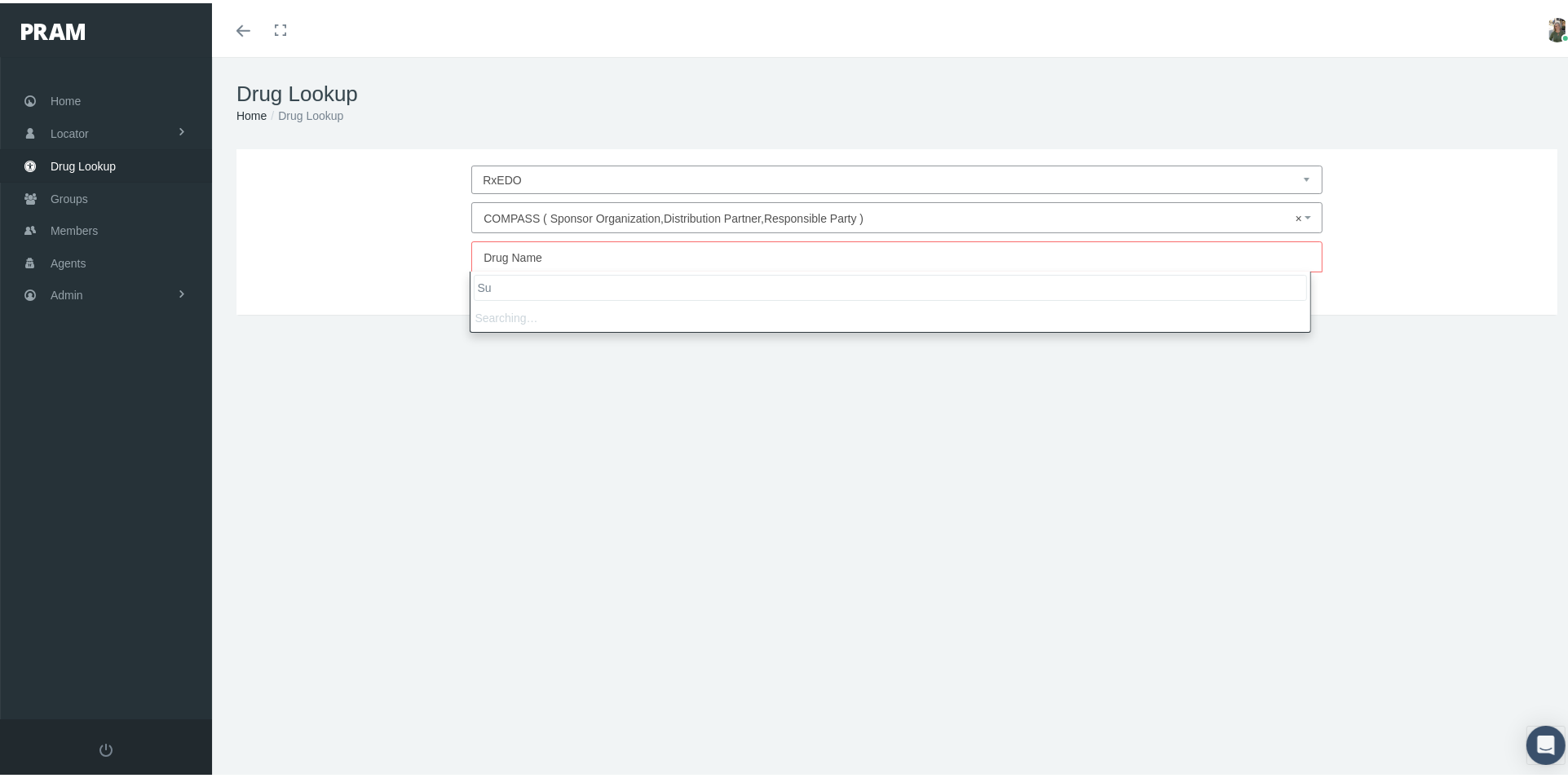
type input "S"
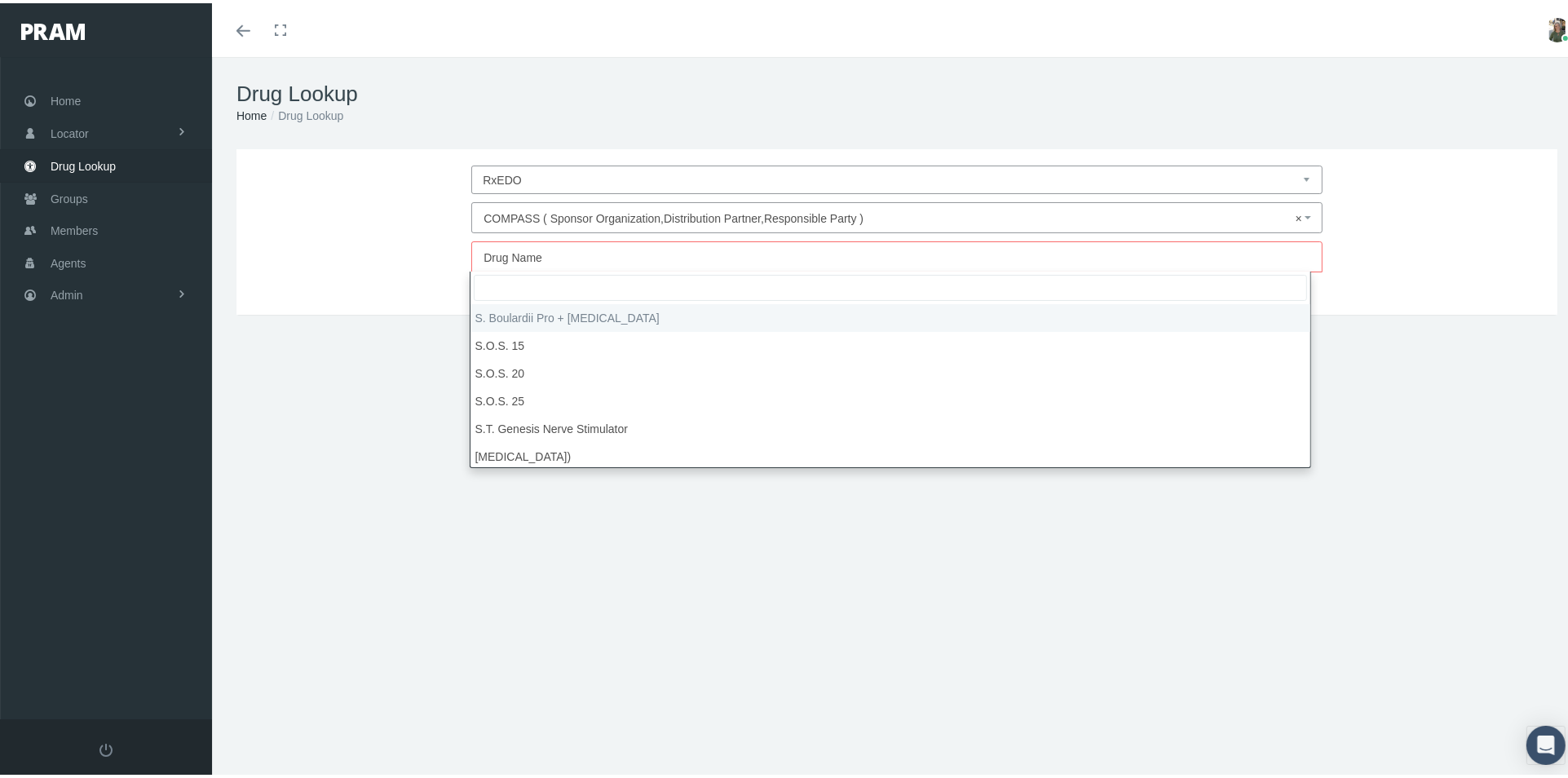
paste input "Suboxone"
type input "Suboxone"
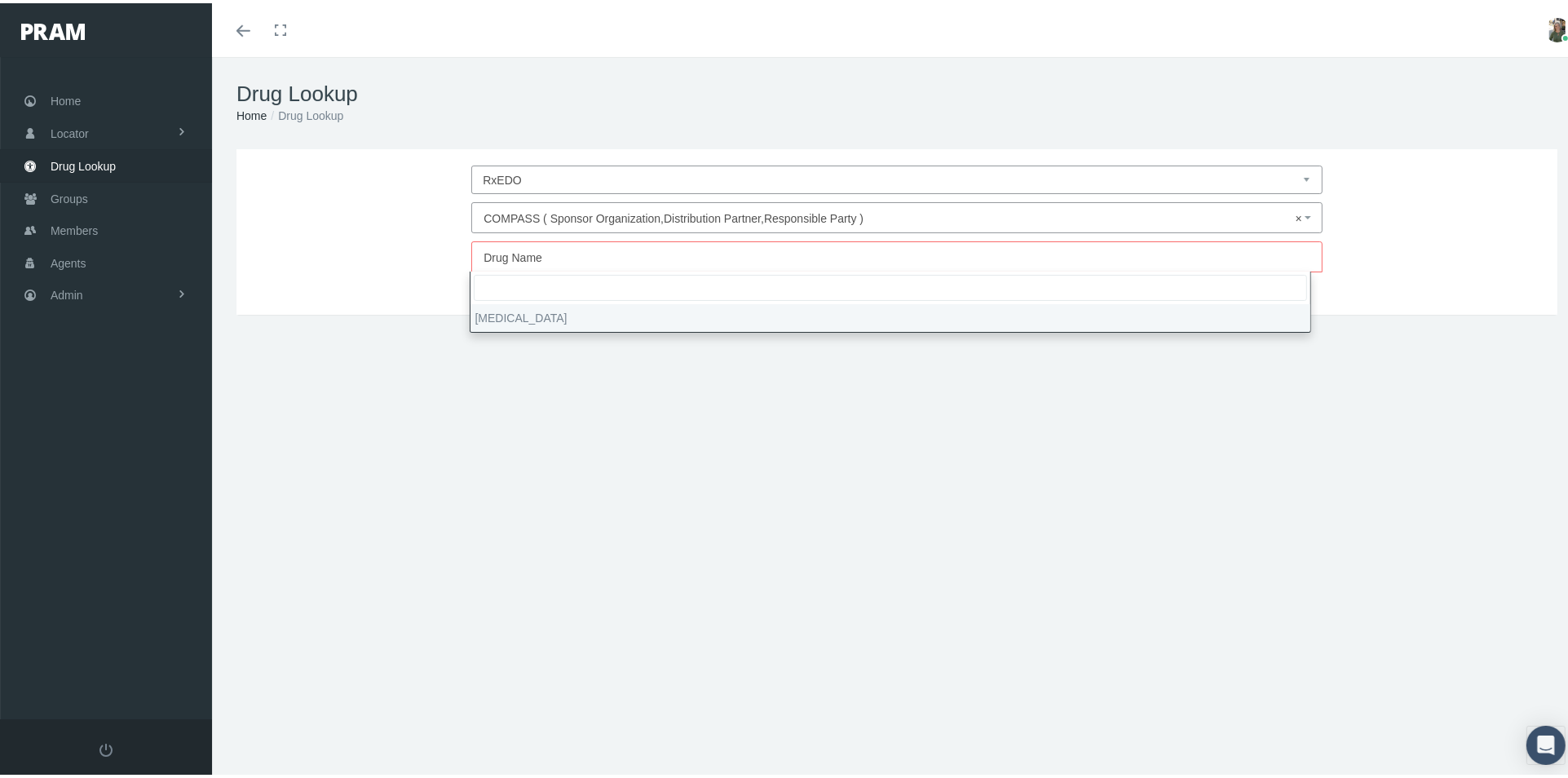
select select "Suboxone"
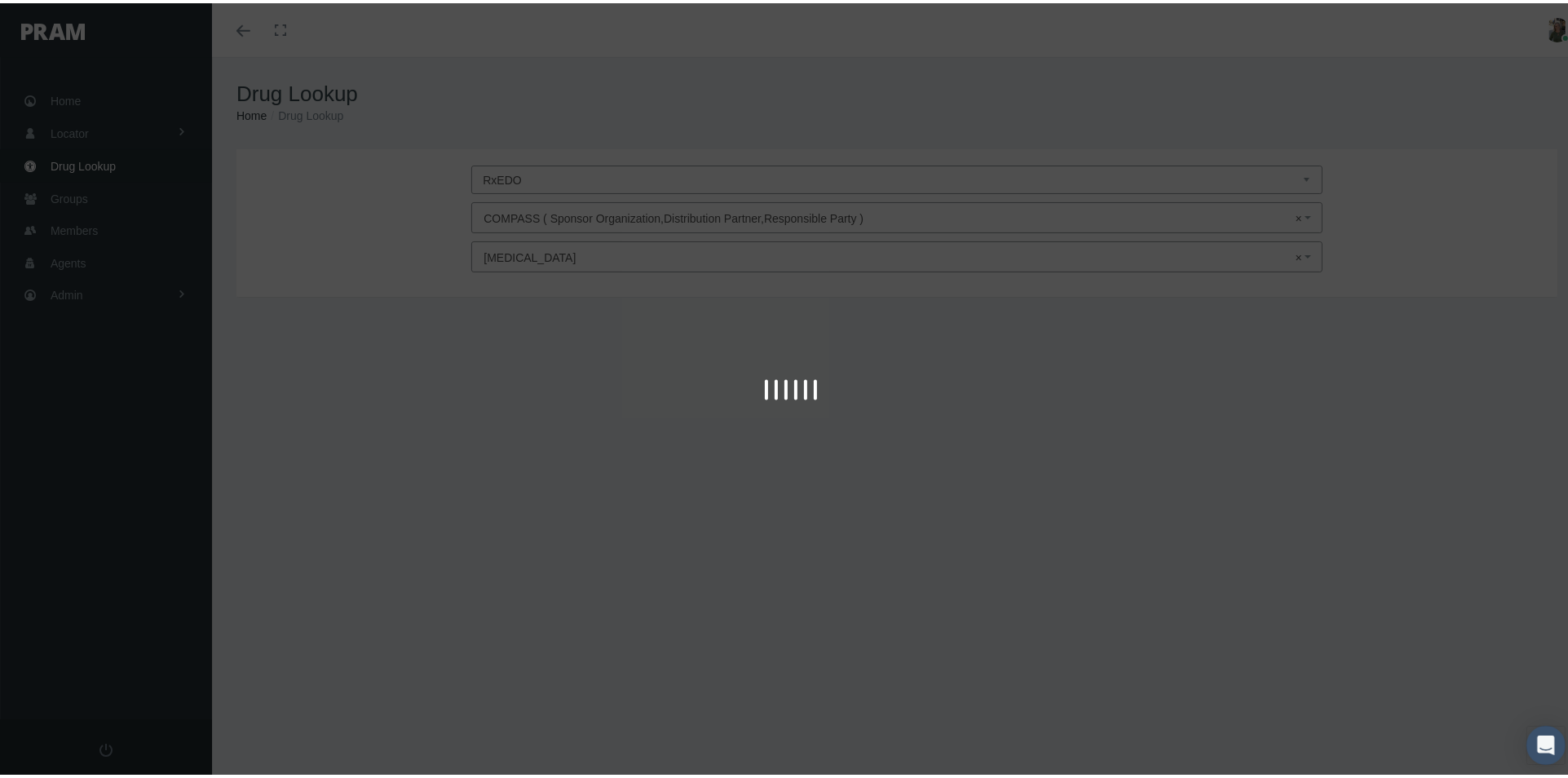
type input "30"
select select "Film"
select select "12-3 MG"
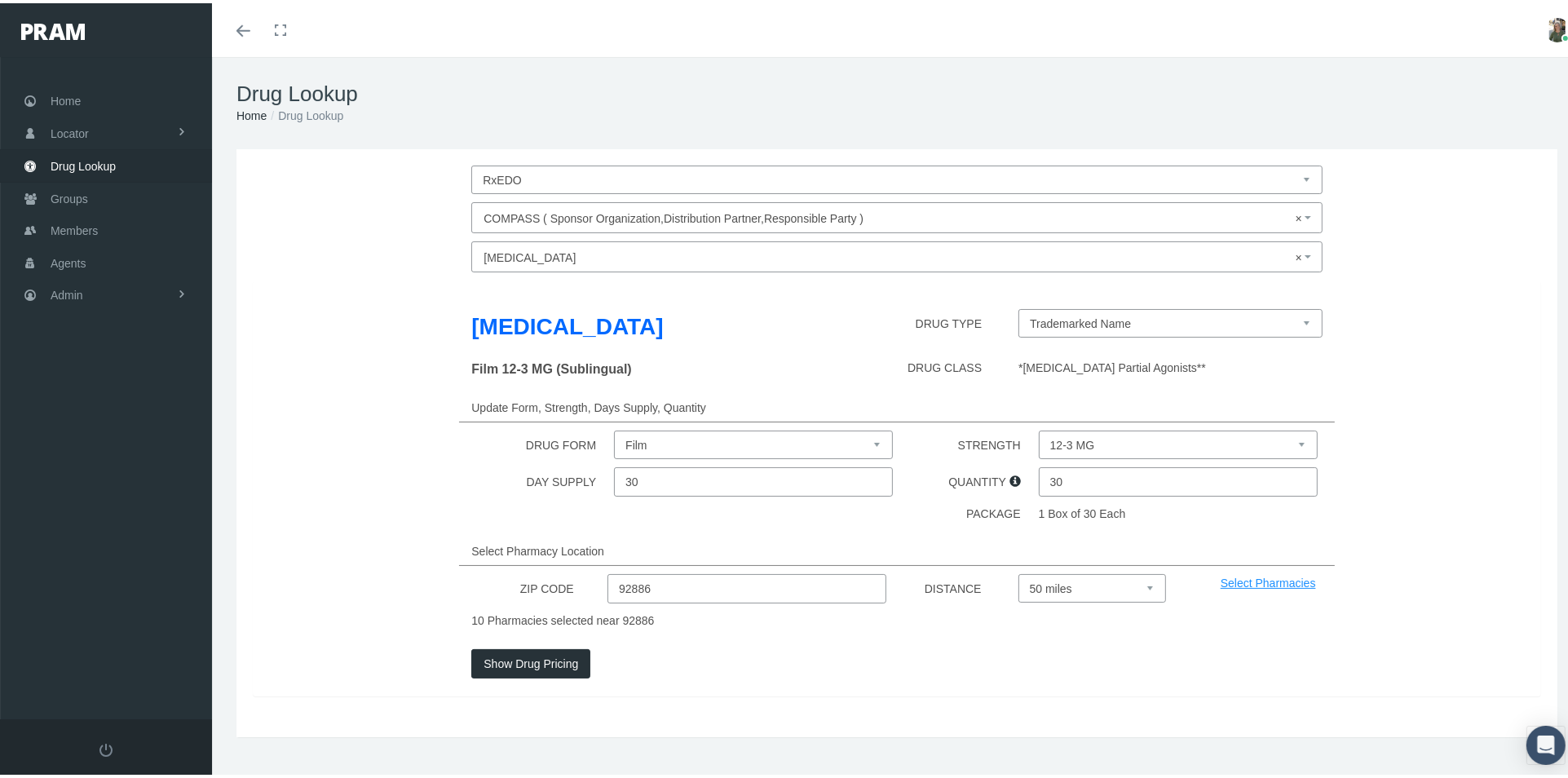
click at [543, 658] on button "Show Drug Pricing" at bounding box center [532, 660] width 119 height 29
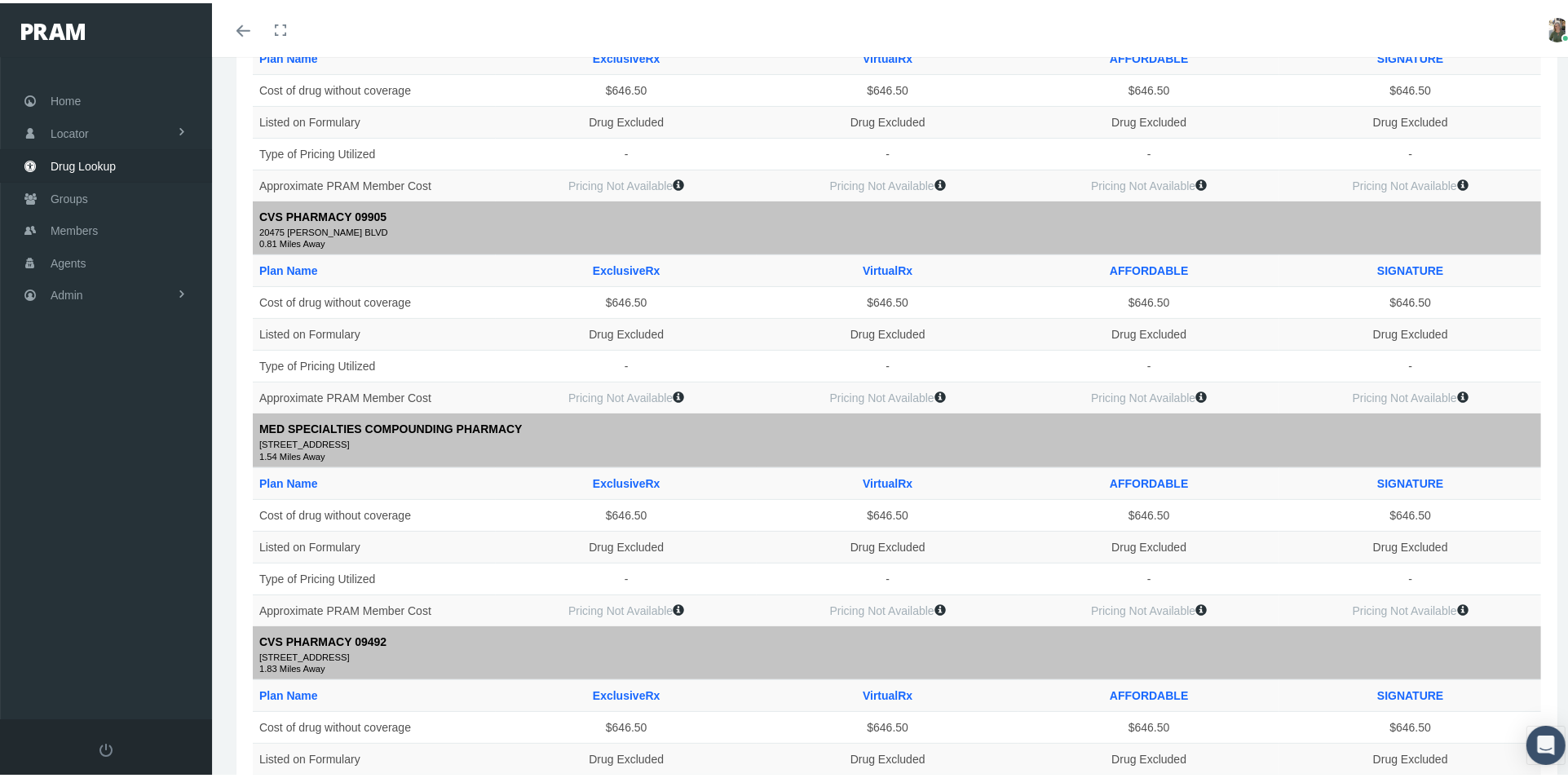
scroll to position [272, 0]
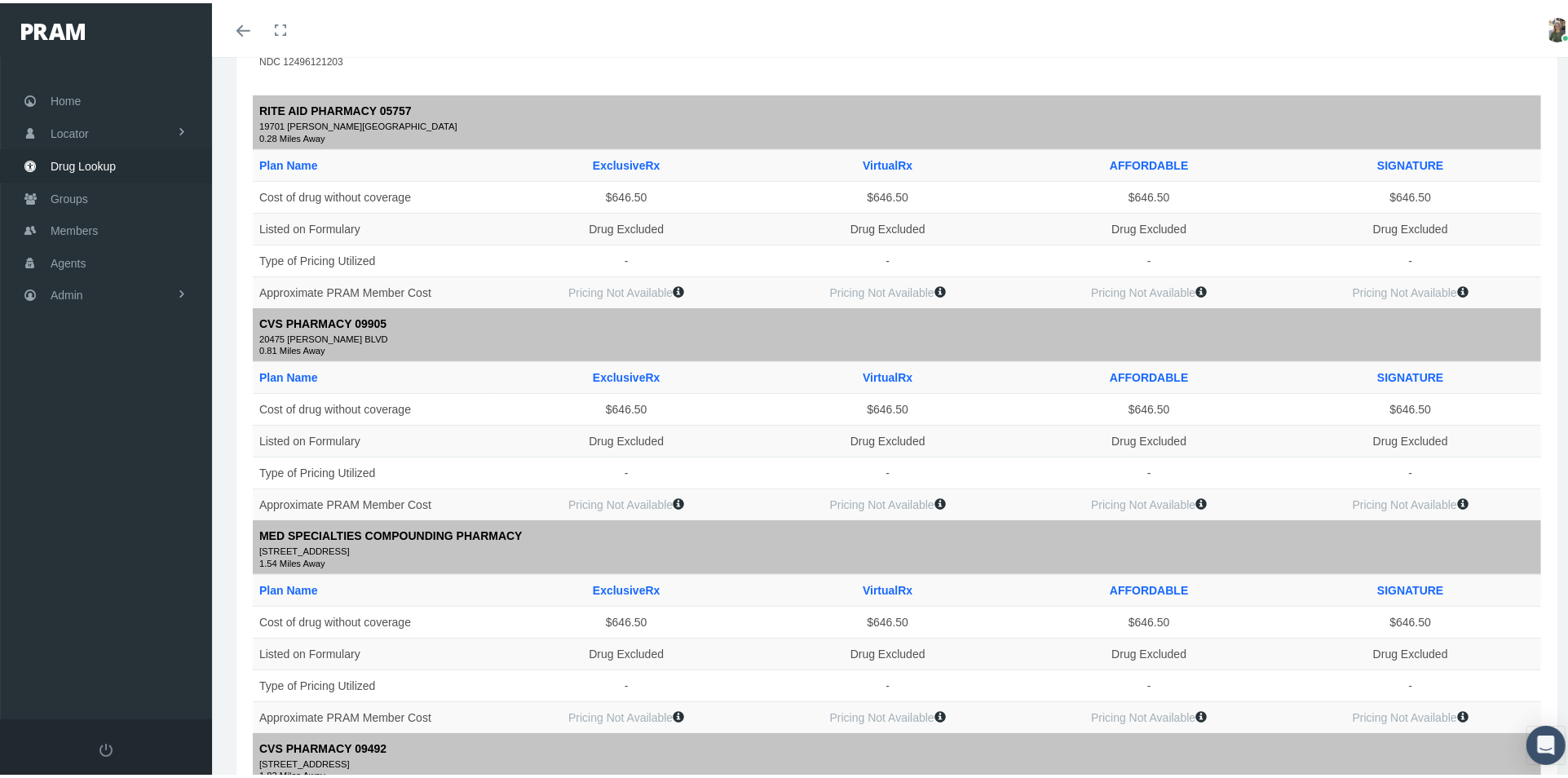
click at [232, 23] on link "Toggle menubar" at bounding box center [243, 27] width 38 height 54
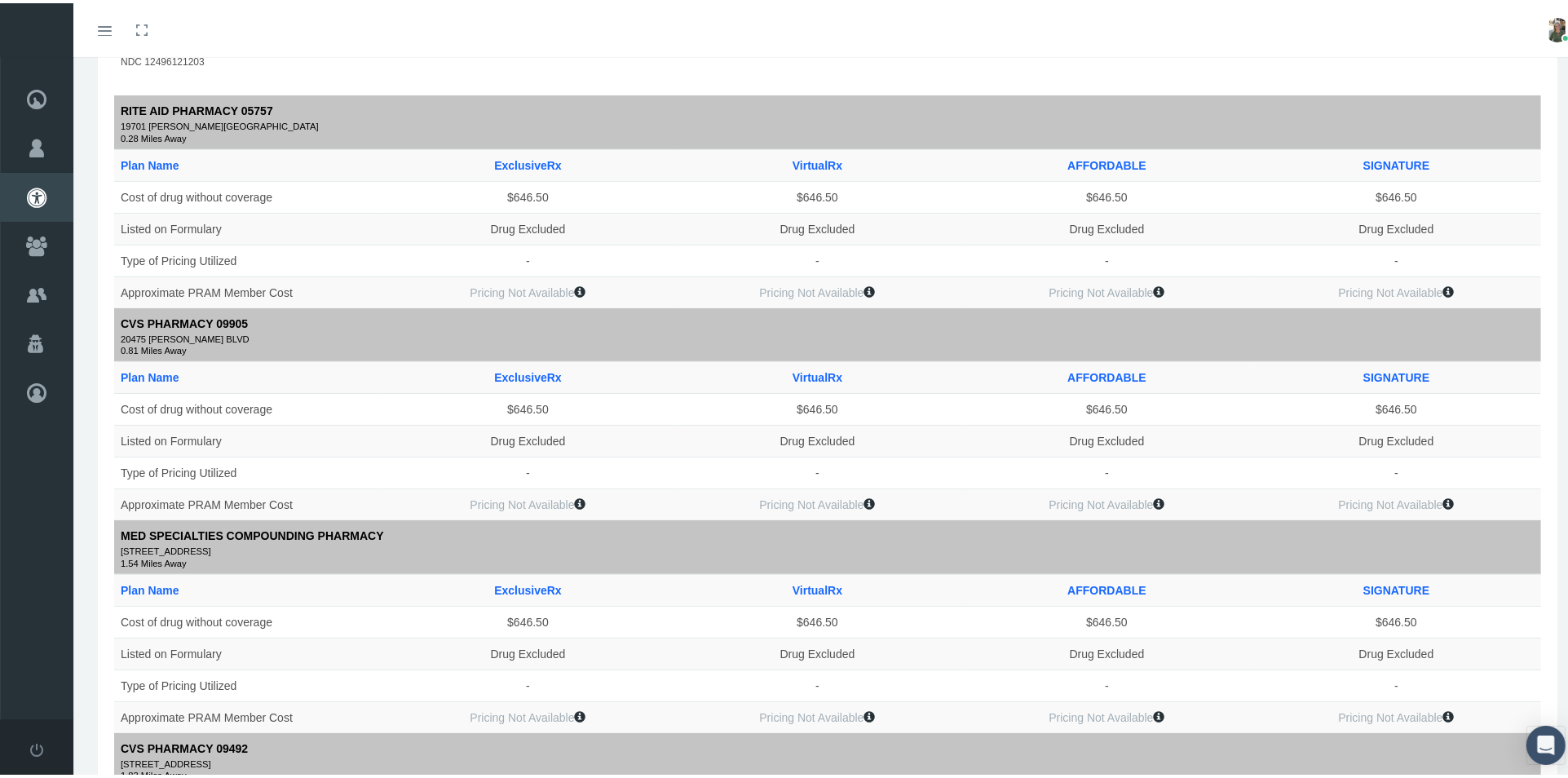
scroll to position [0, 0]
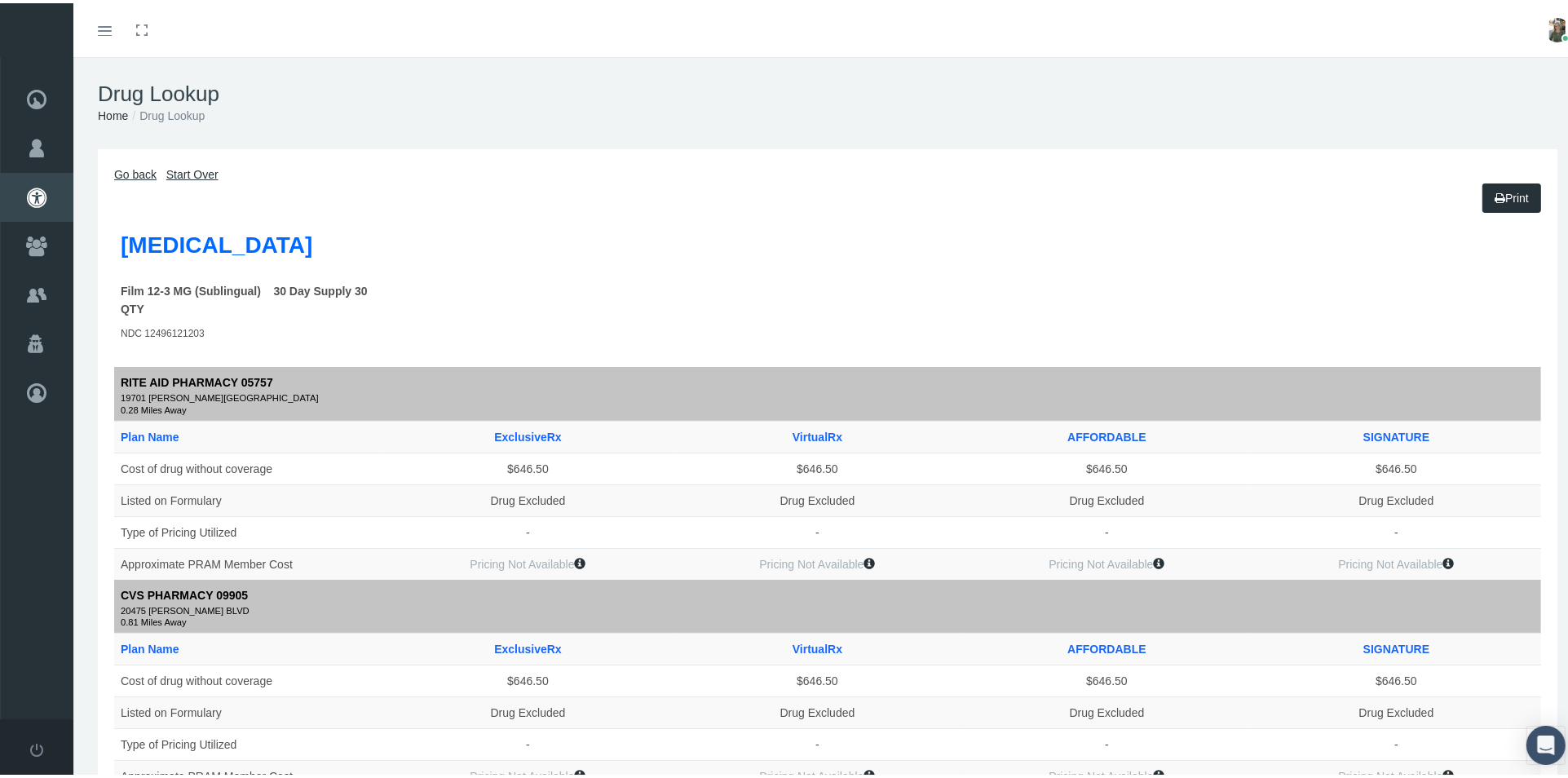
click at [144, 168] on link "Go back" at bounding box center [135, 172] width 43 height 13
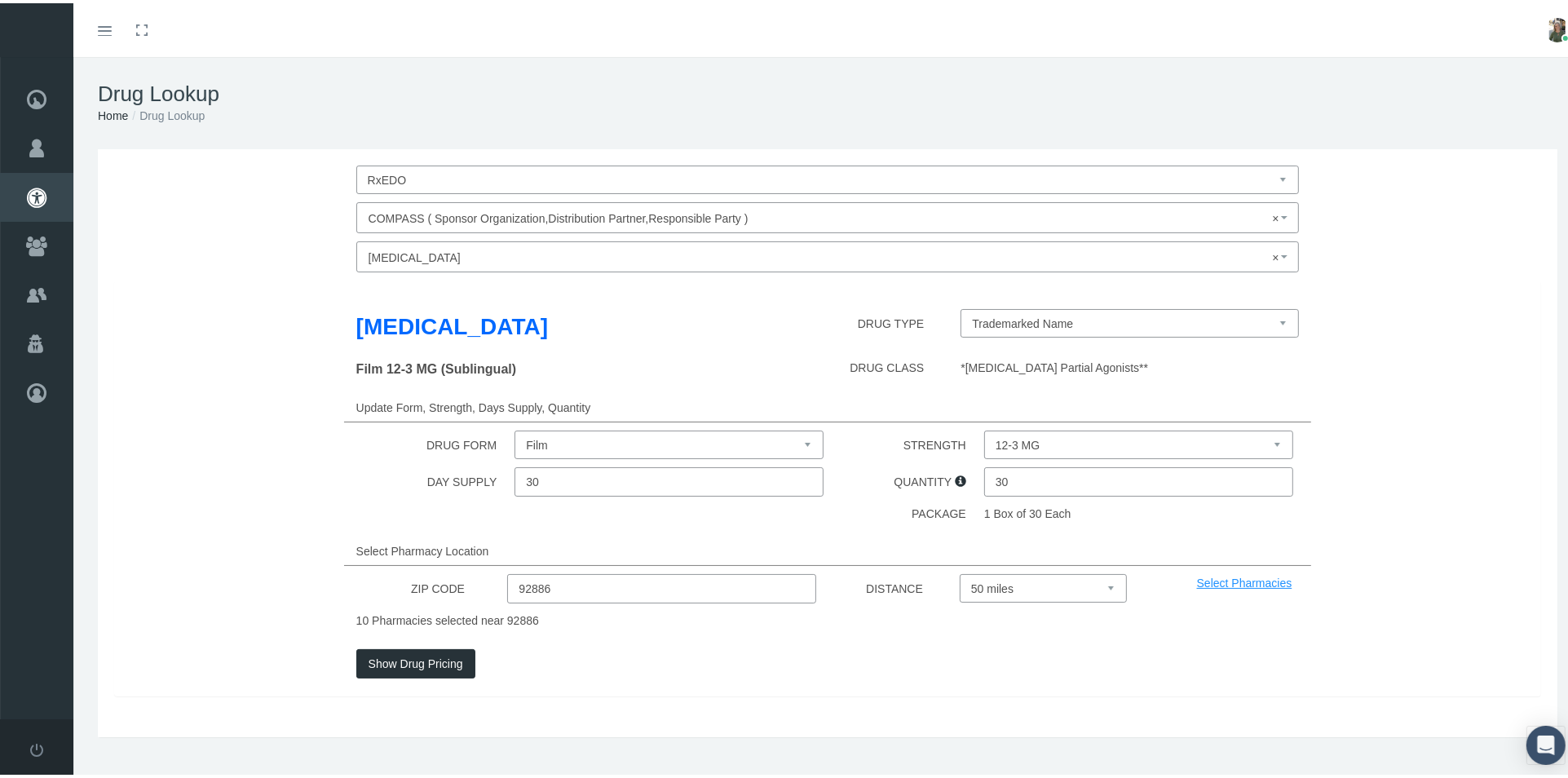
click at [1199, 317] on select "Trademarked Name Buprenorphine HCl-Naloxone HCl (Generic)" at bounding box center [1129, 320] width 338 height 28
select select "175159|Buprenorphine HCl-Naloxone HCl"
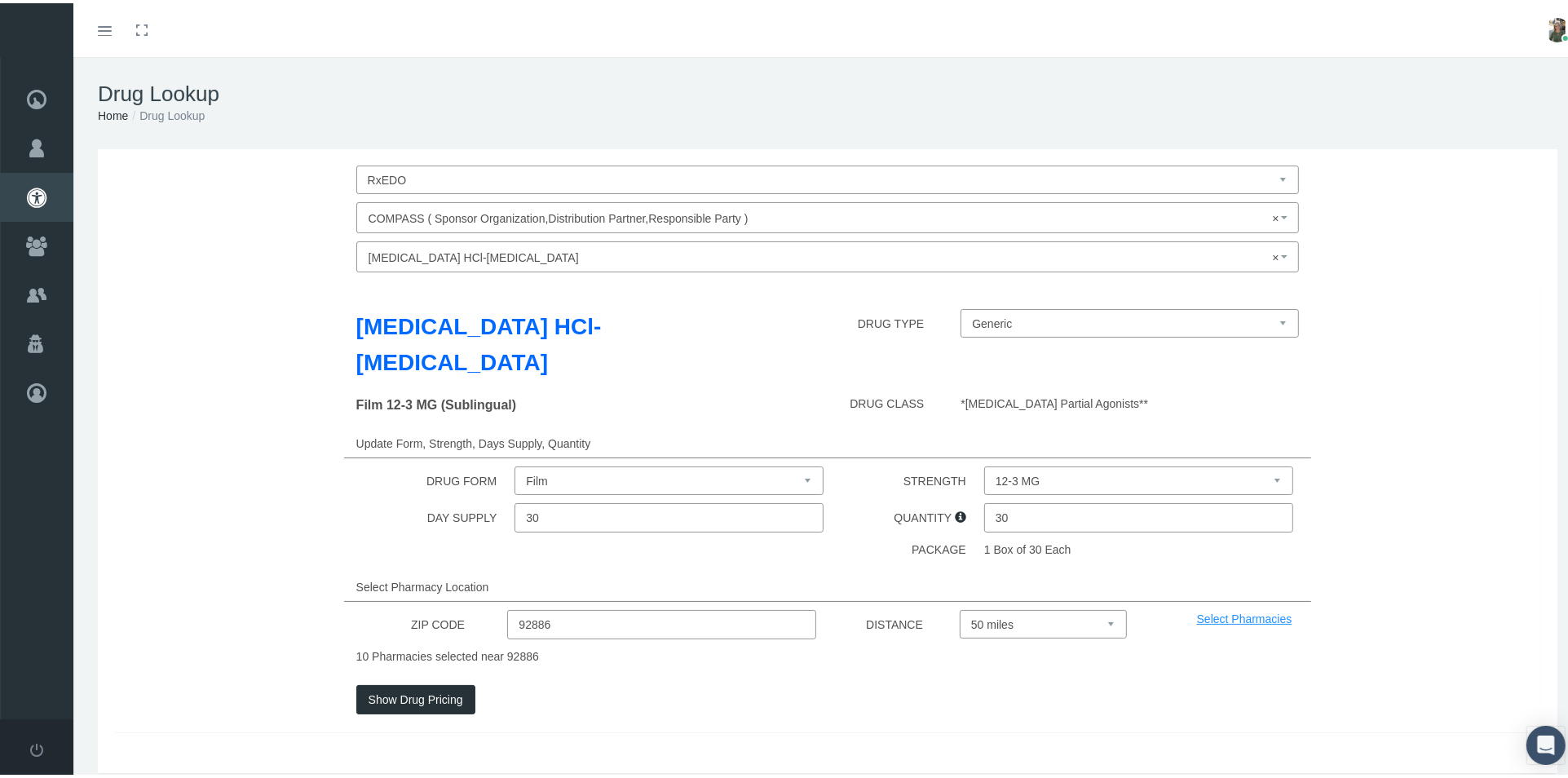
click at [452, 689] on button "Show Drug Pricing" at bounding box center [416, 697] width 119 height 29
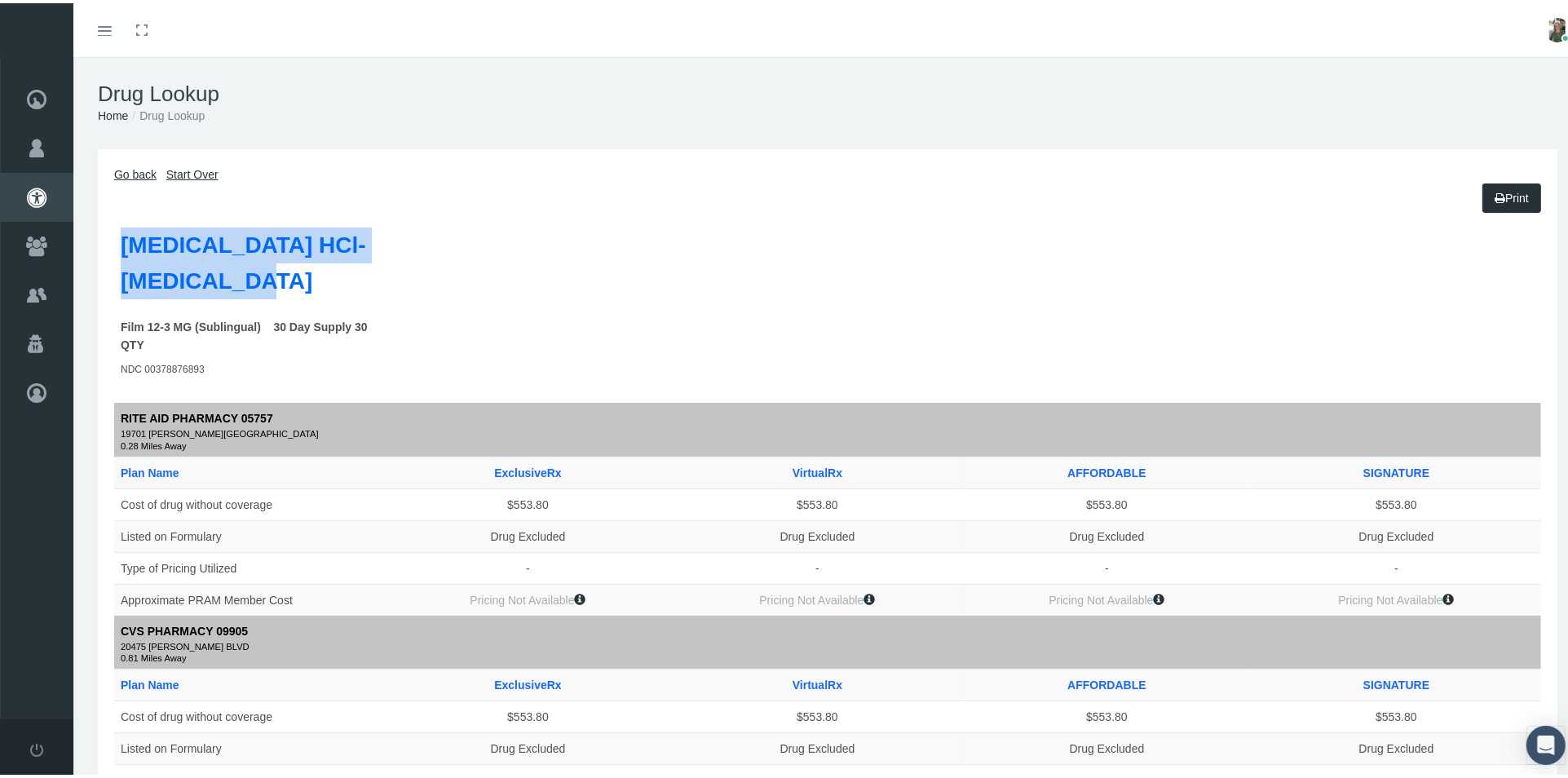
drag, startPoint x: 120, startPoint y: 241, endPoint x: 273, endPoint y: 284, distance: 158.9
click at [273, 284] on label "Buprenorphine HCl-Naloxone HCl" at bounding box center [257, 261] width 273 height 72
copy label "Buprenorphine HCl-Naloxone HCl"
click at [131, 172] on link "Go back" at bounding box center [135, 172] width 43 height 13
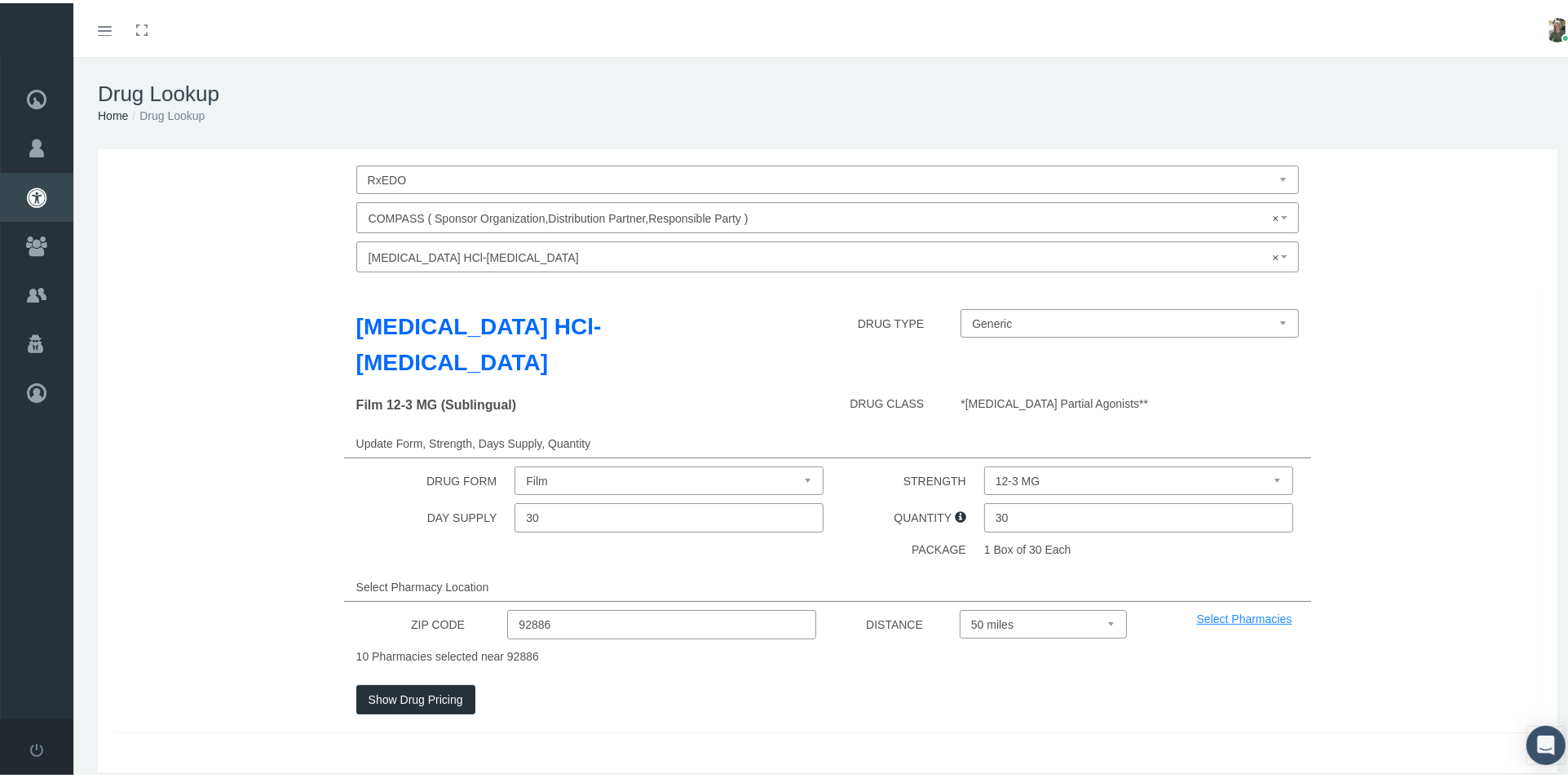
select select
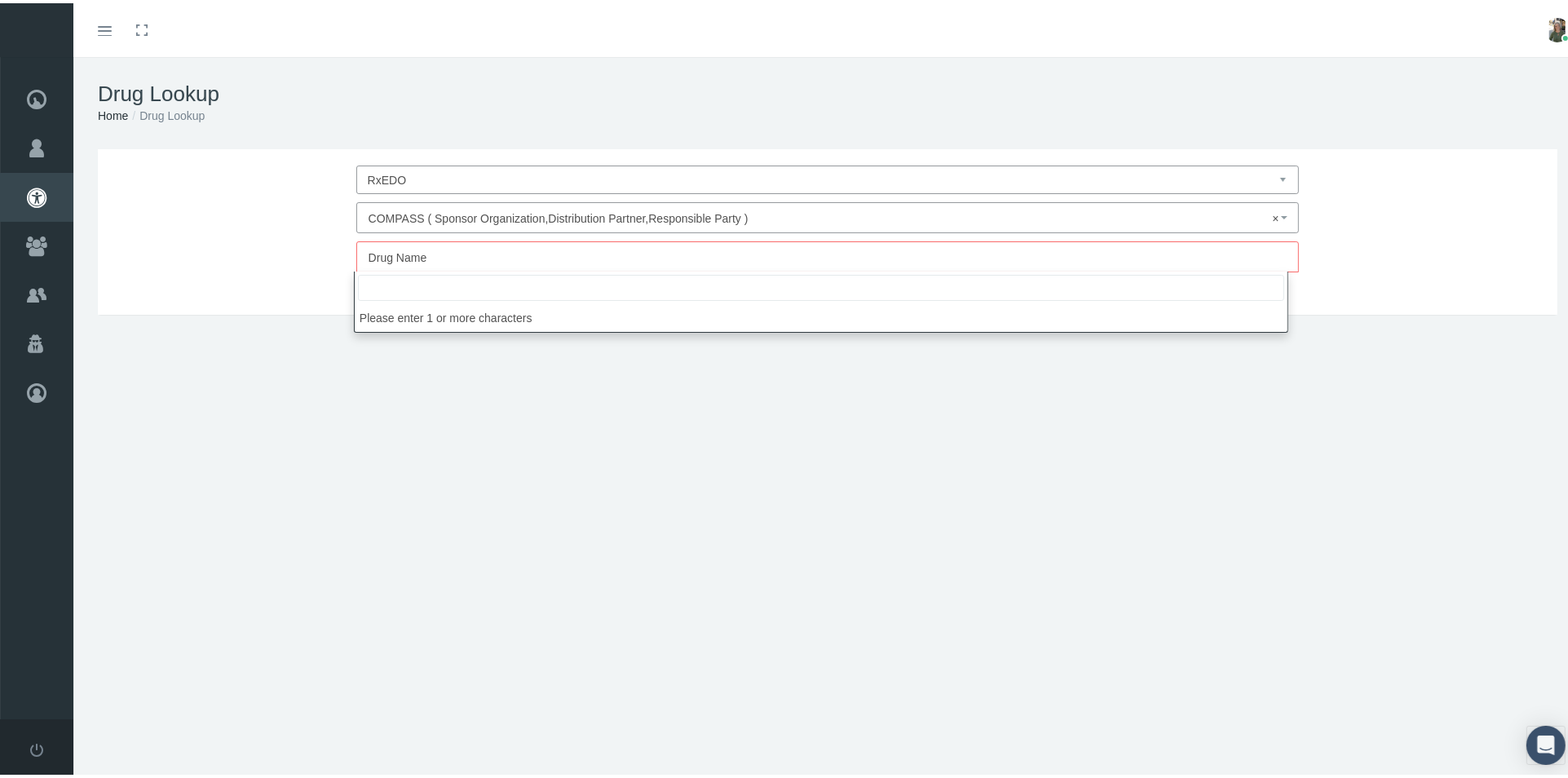
drag, startPoint x: 772, startPoint y: 255, endPoint x: 604, endPoint y: 274, distance: 169.1
paste input "Buvidal"
type input "B"
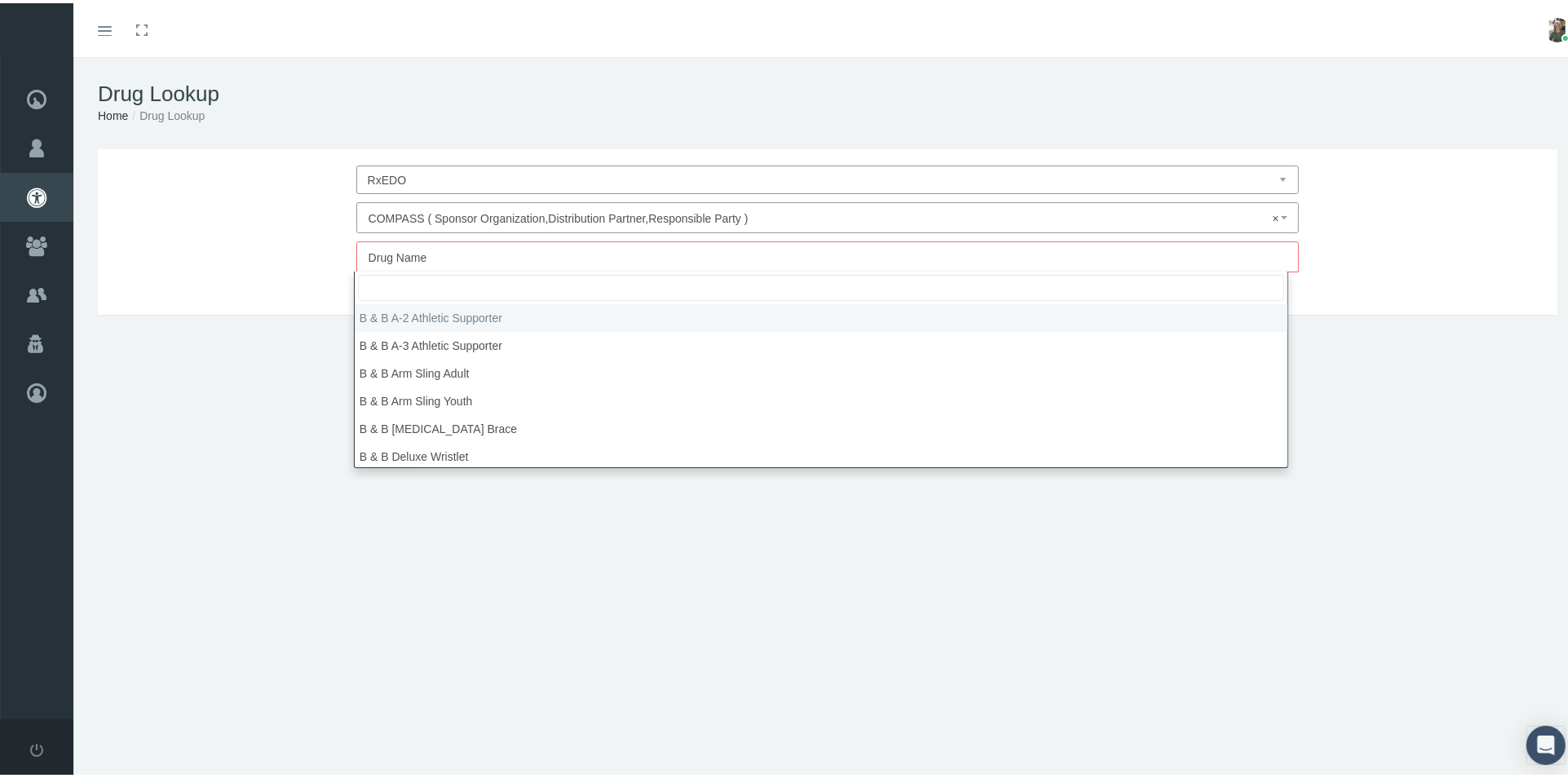
paste input "Sublocade"
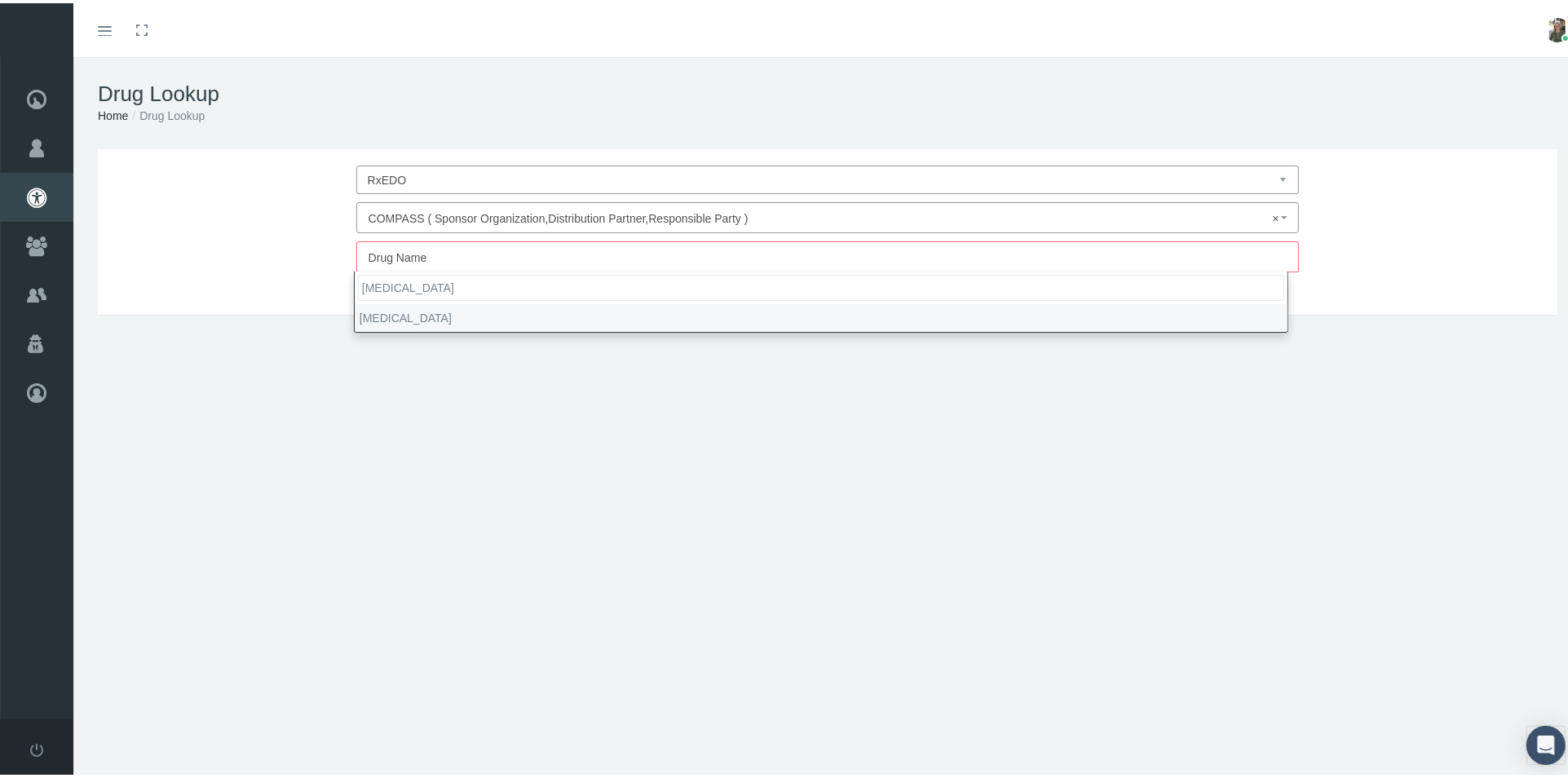
type input "Sublocade"
select select "Sublocade"
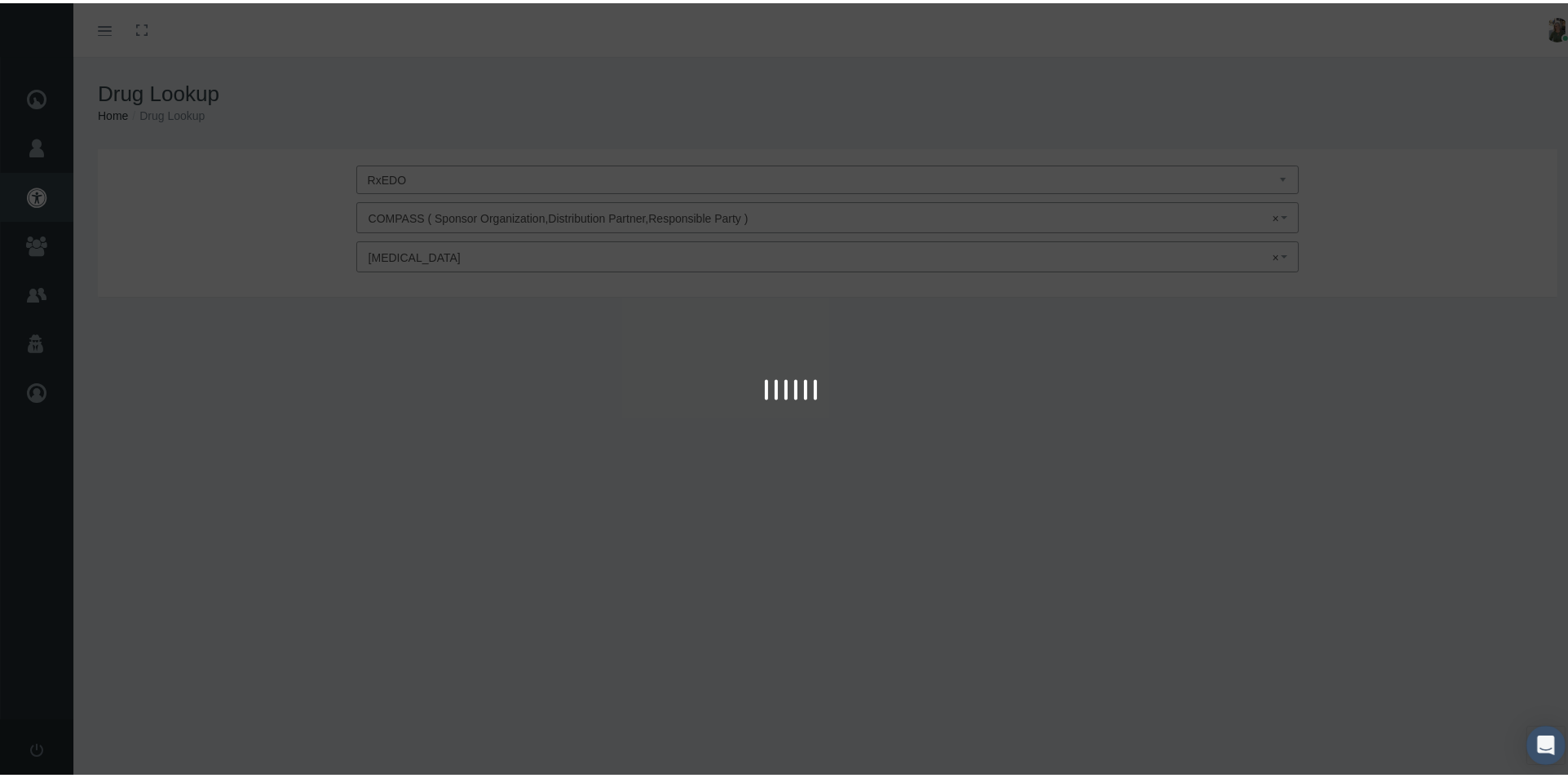
type input "30"
select select "Solution Prefilled Syringe"
select select "100 MG/0.5ML"
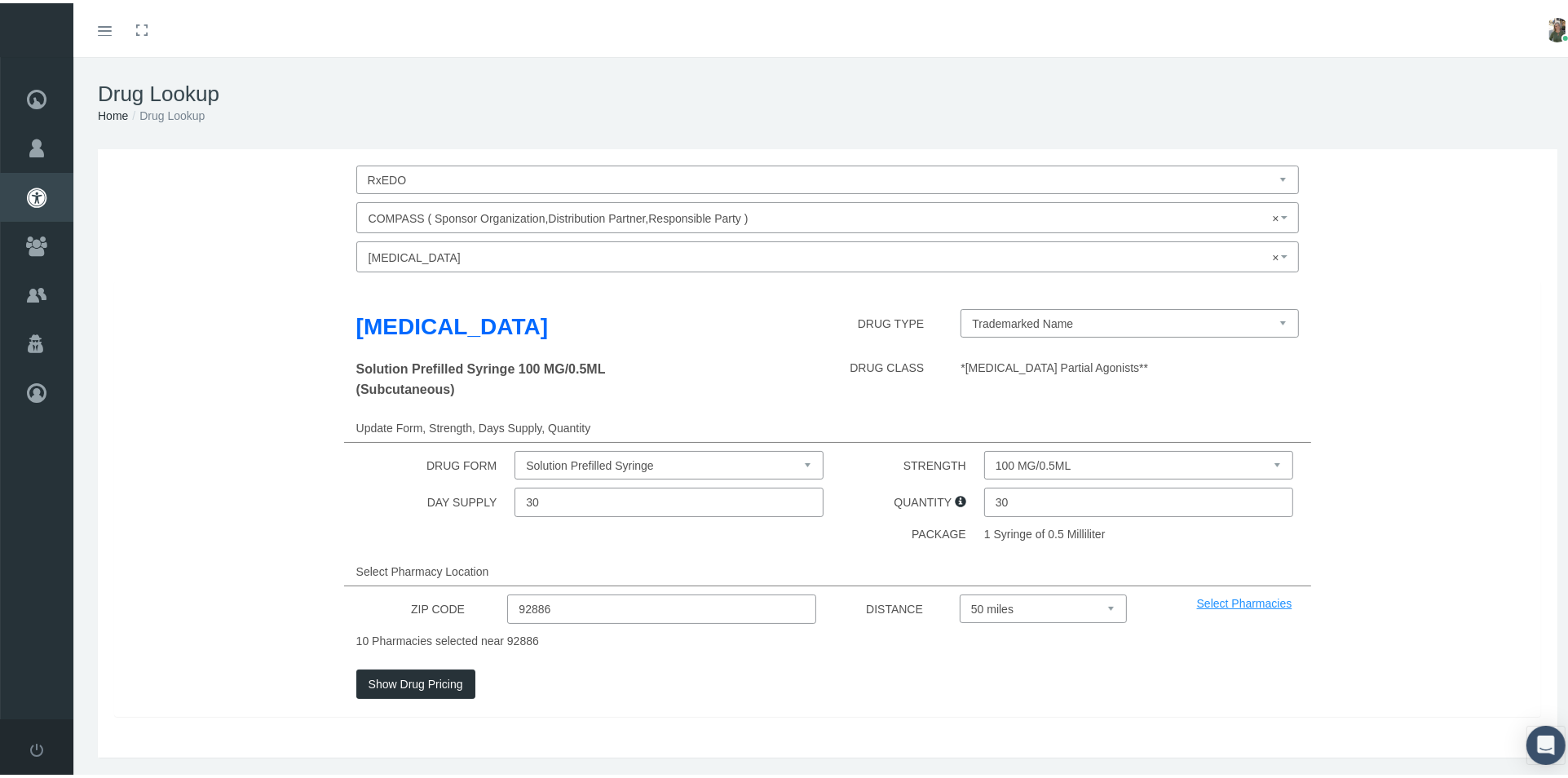
click at [1269, 321] on select "Trademarked Name" at bounding box center [1129, 320] width 338 height 28
click at [1253, 331] on select "Trademarked Name" at bounding box center [1129, 320] width 338 height 28
click at [423, 678] on button "Show Drug Pricing" at bounding box center [416, 680] width 119 height 29
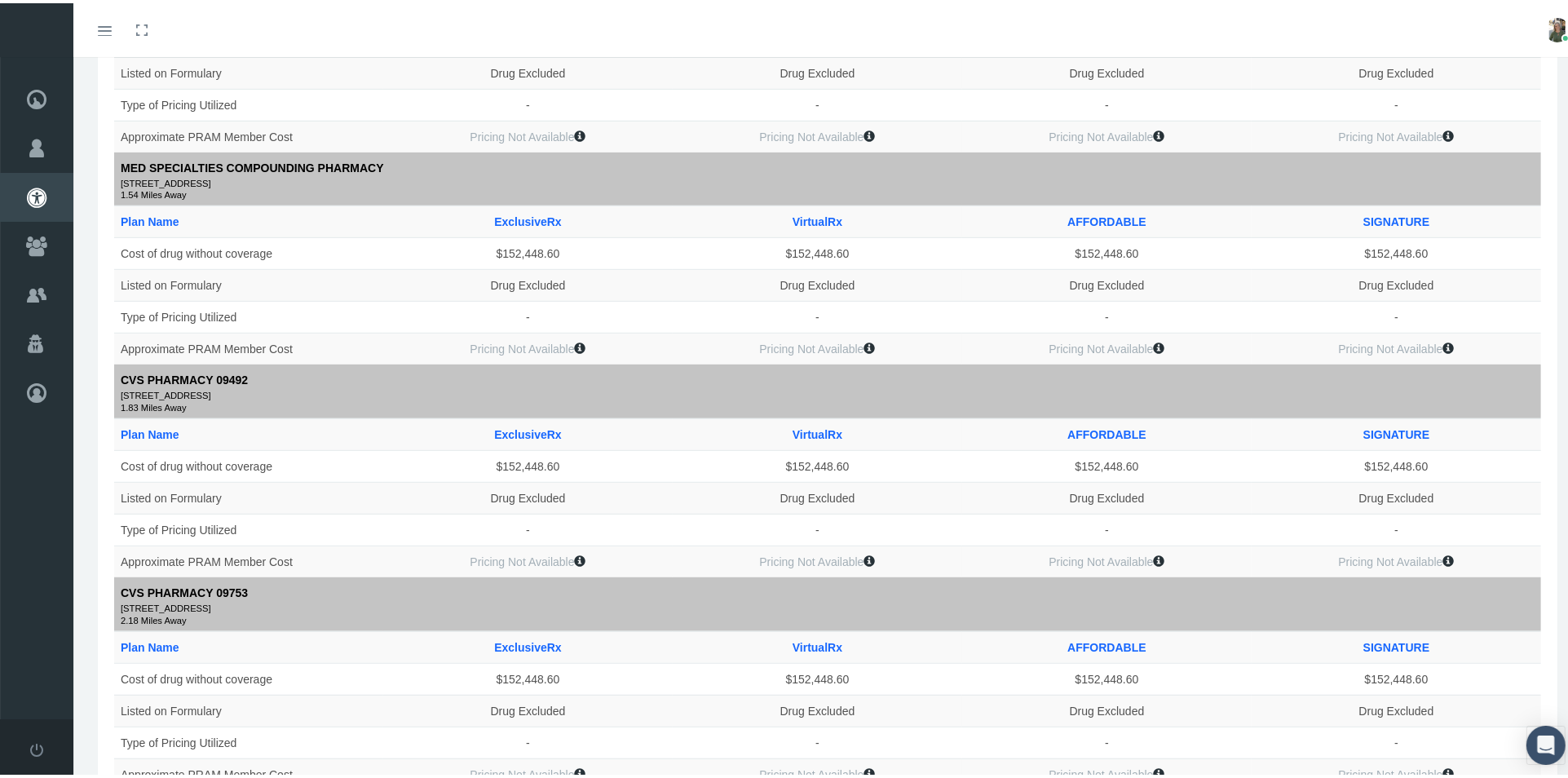
scroll to position [724, 0]
